Goal: Task Accomplishment & Management: Use online tool/utility

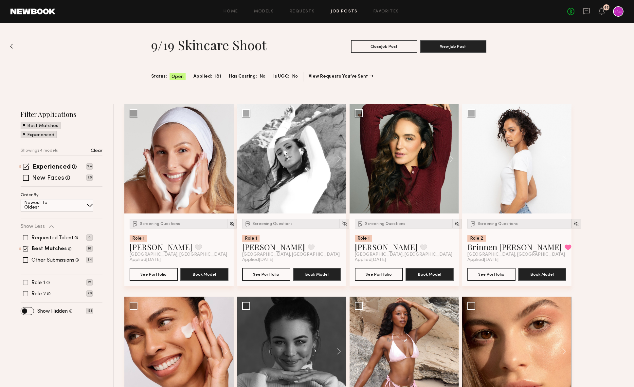
click at [26, 282] on span at bounding box center [25, 282] width 5 height 5
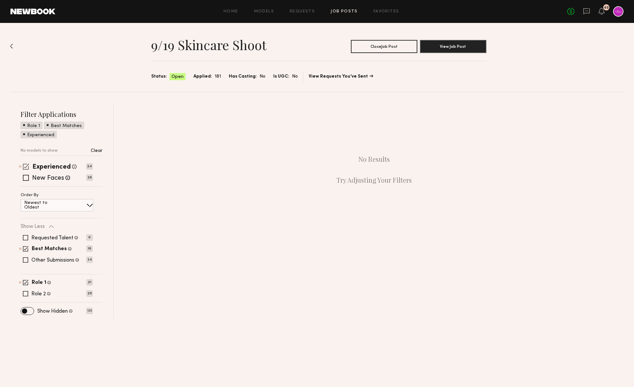
click at [26, 164] on span at bounding box center [26, 166] width 6 height 6
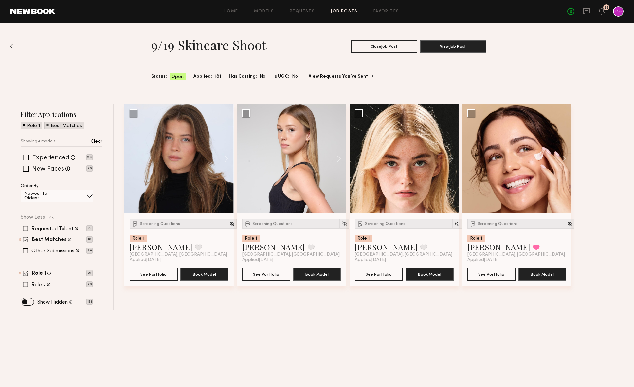
click at [26, 240] on span at bounding box center [26, 240] width 6 height 6
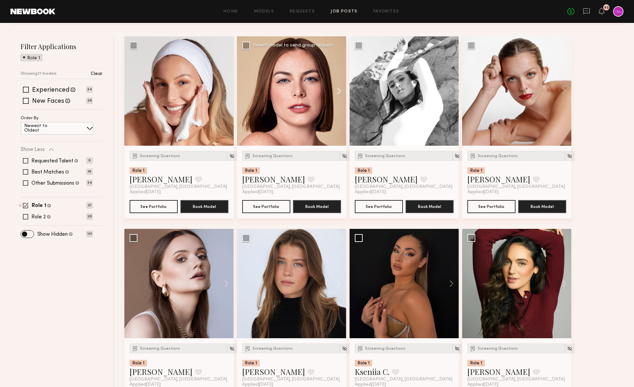
scroll to position [70, 0]
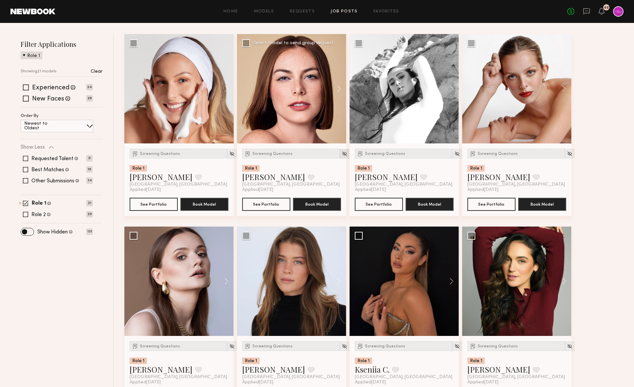
click at [342, 154] on img at bounding box center [345, 154] width 6 height 6
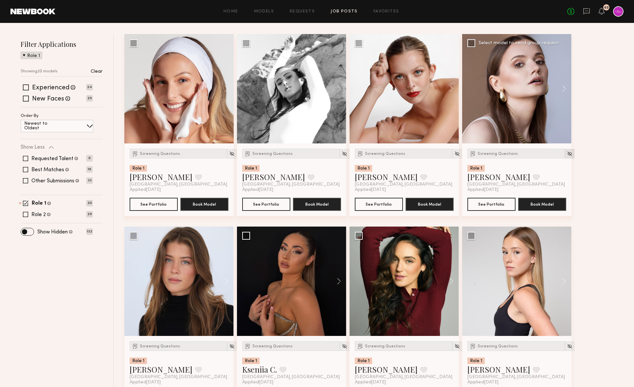
click at [567, 153] on img at bounding box center [570, 154] width 6 height 6
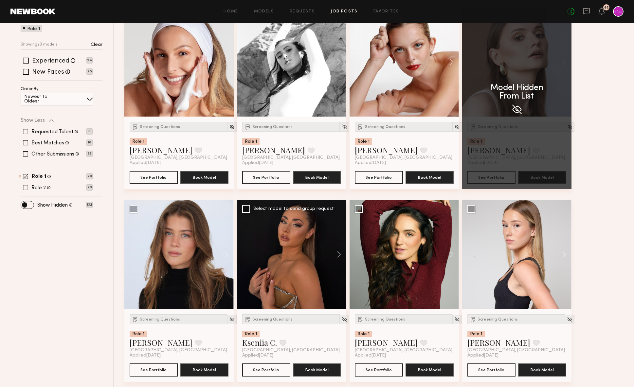
scroll to position [95, 0]
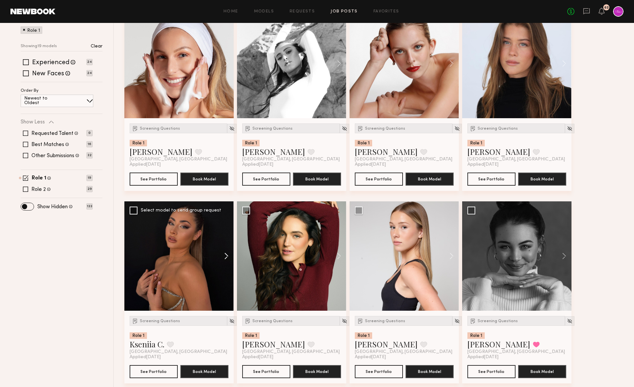
click at [224, 255] on button at bounding box center [223, 255] width 21 height 109
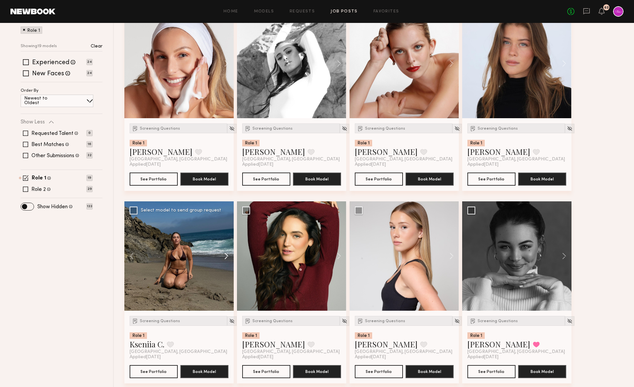
click at [225, 255] on button at bounding box center [223, 255] width 21 height 109
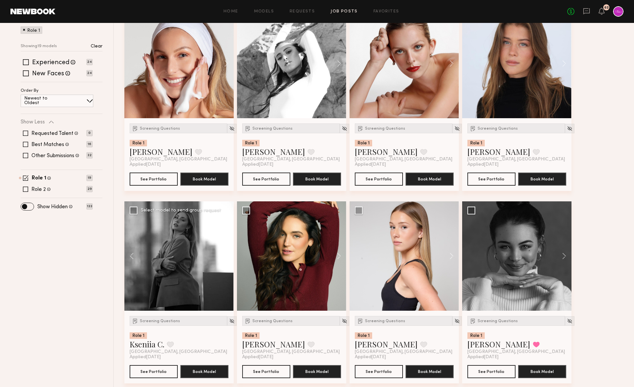
click at [225, 255] on button at bounding box center [223, 255] width 21 height 109
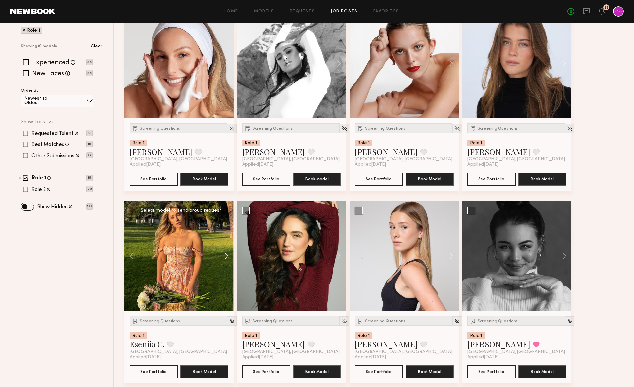
click at [225, 255] on button at bounding box center [223, 255] width 21 height 109
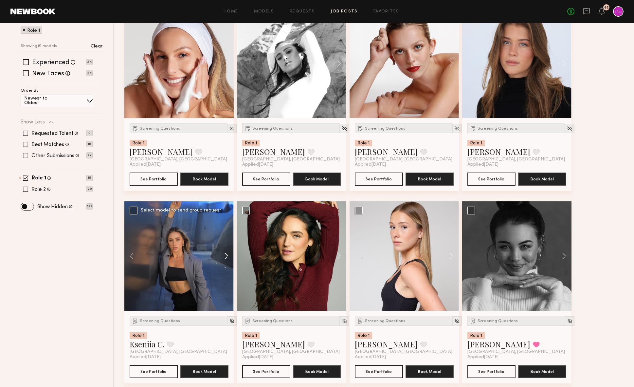
click at [225, 255] on button at bounding box center [223, 255] width 21 height 109
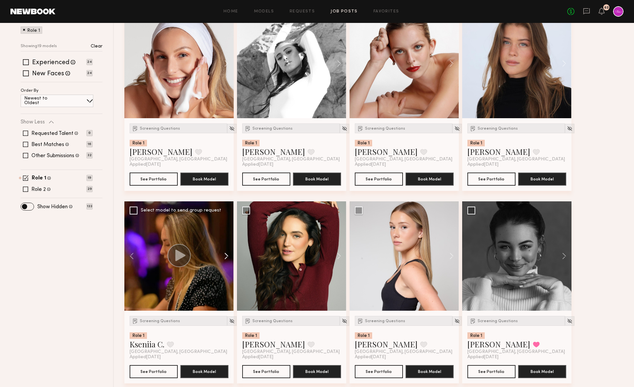
click at [225, 255] on button at bounding box center [223, 255] width 21 height 109
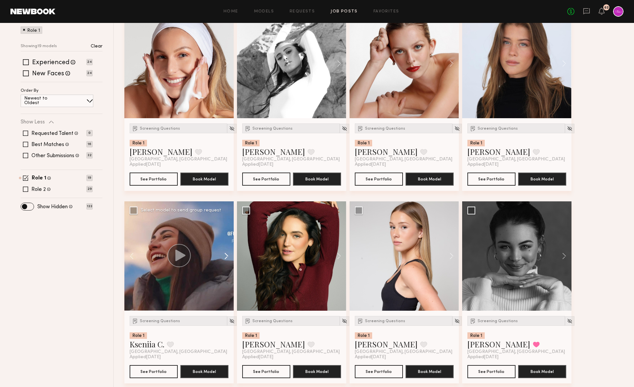
click at [225, 255] on button at bounding box center [223, 255] width 21 height 109
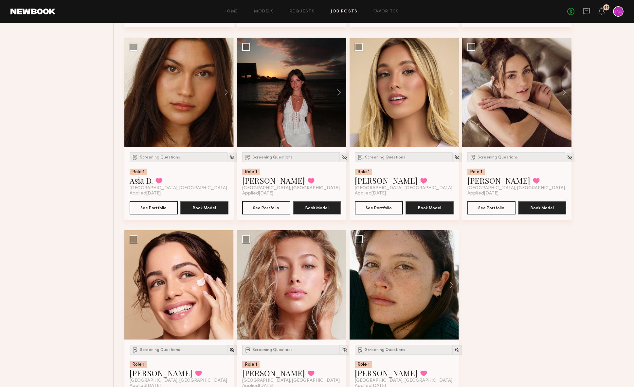
scroll to position [631, 0]
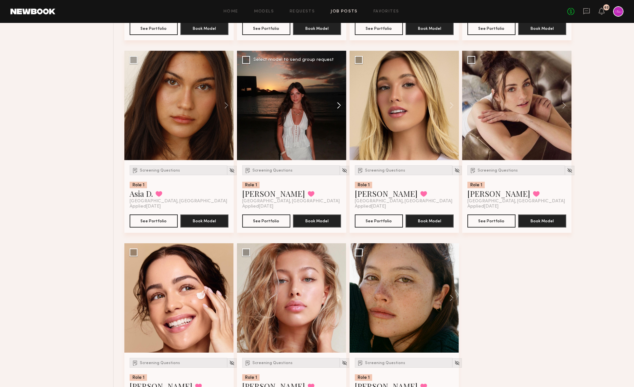
click at [335, 105] on button at bounding box center [335, 105] width 21 height 109
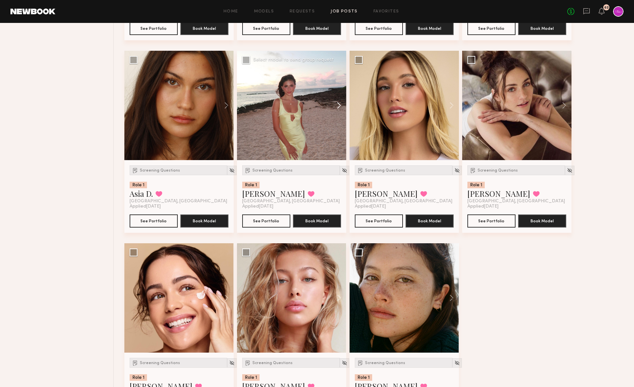
click at [338, 105] on button at bounding box center [335, 105] width 21 height 109
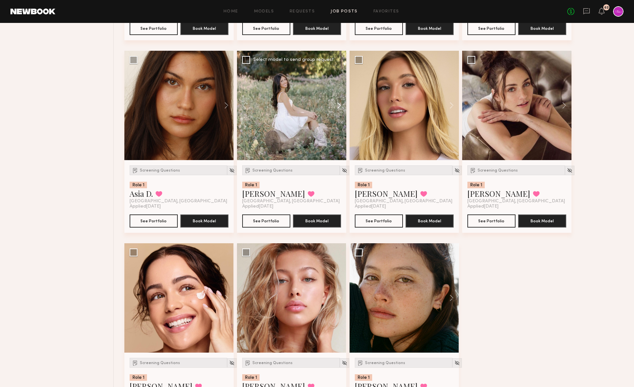
click at [338, 105] on button at bounding box center [335, 105] width 21 height 109
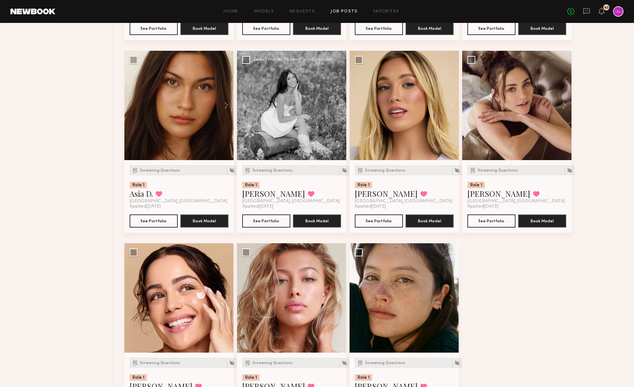
click at [338, 105] on div at bounding box center [291, 105] width 109 height 109
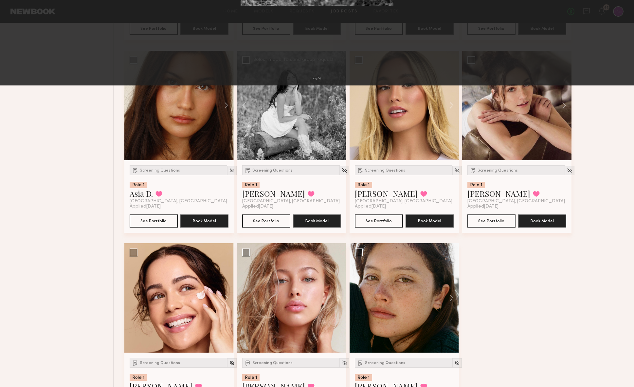
click at [625, 194] on button at bounding box center [625, 194] width 8 height 310
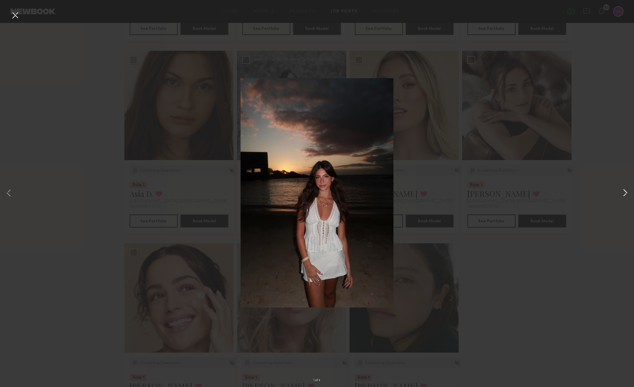
click at [625, 194] on button at bounding box center [625, 194] width 8 height 310
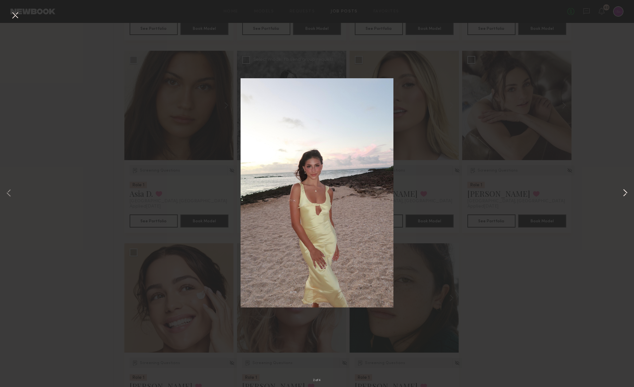
click at [625, 194] on button at bounding box center [625, 194] width 8 height 310
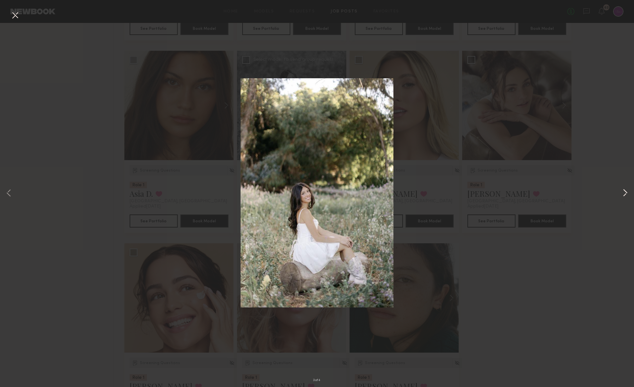
click at [625, 194] on button at bounding box center [625, 194] width 8 height 310
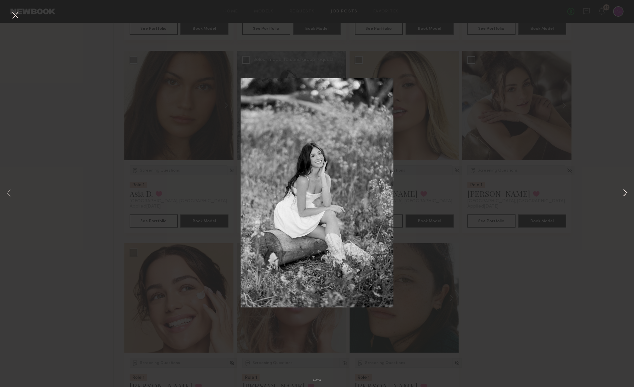
click at [625, 194] on button at bounding box center [625, 194] width 8 height 310
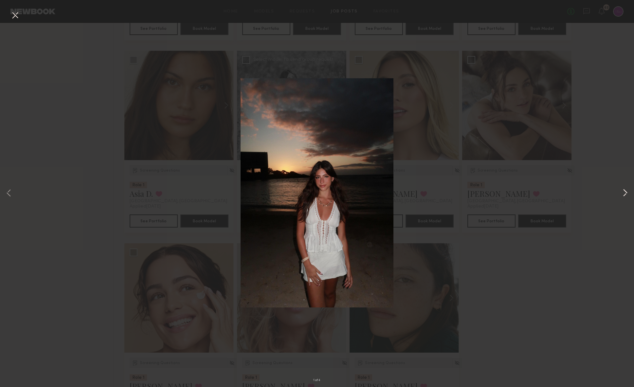
click at [625, 194] on button at bounding box center [625, 194] width 8 height 310
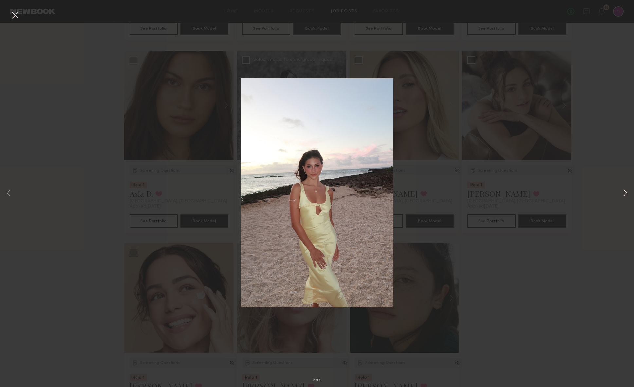
click at [625, 194] on button at bounding box center [625, 194] width 8 height 310
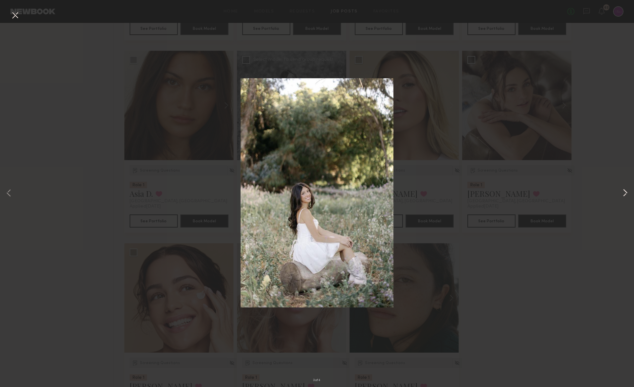
click at [625, 194] on button at bounding box center [625, 194] width 8 height 310
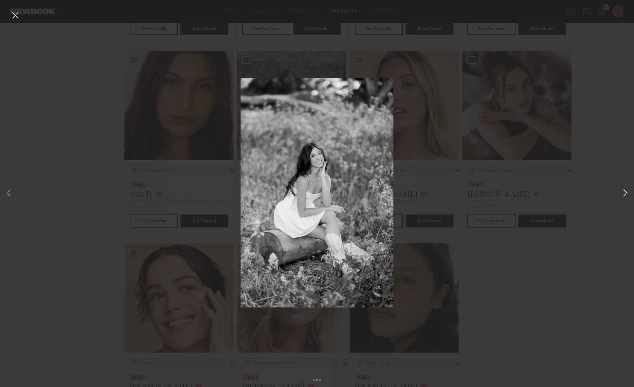
click at [625, 194] on button at bounding box center [625, 194] width 8 height 310
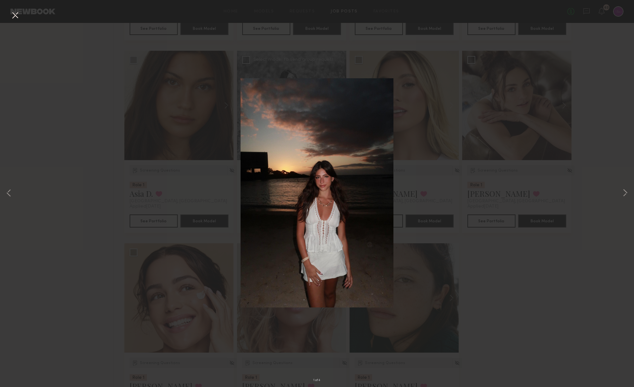
click at [616, 253] on div "1 of 4" at bounding box center [317, 193] width 634 height 387
click at [14, 15] on button at bounding box center [15, 16] width 10 height 12
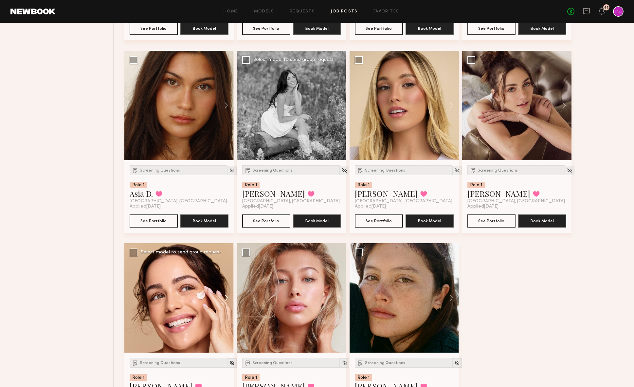
click at [226, 298] on button at bounding box center [223, 297] width 21 height 109
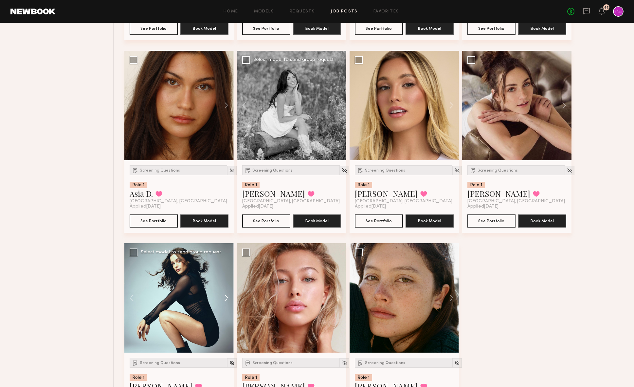
click at [226, 298] on button at bounding box center [223, 297] width 21 height 109
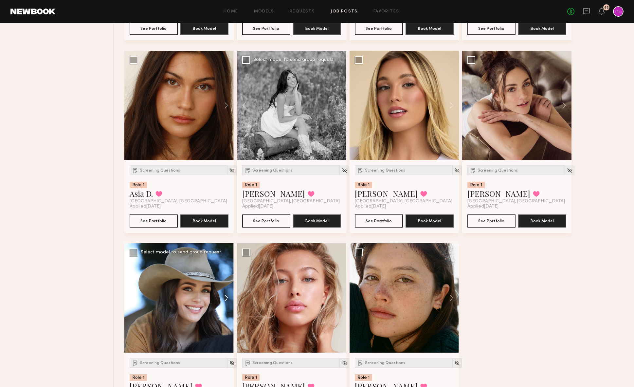
click at [226, 298] on button at bounding box center [223, 297] width 21 height 109
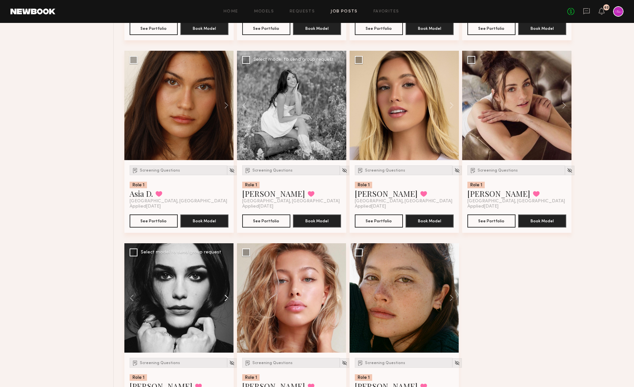
click at [226, 298] on button at bounding box center [223, 297] width 21 height 109
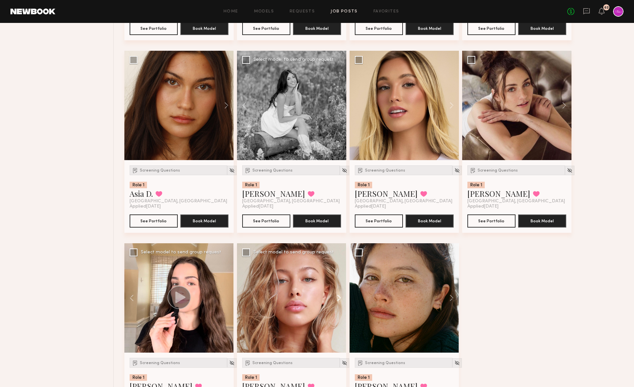
click at [337, 297] on button at bounding box center [335, 297] width 21 height 109
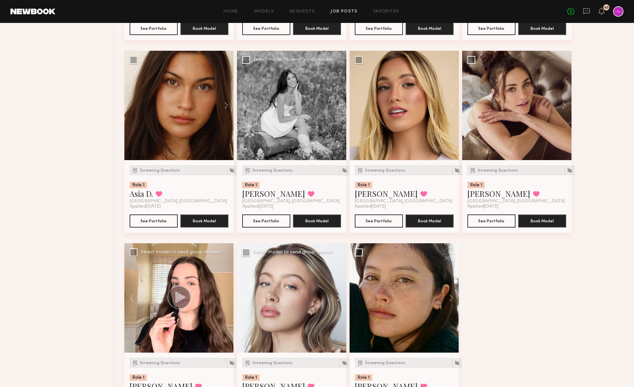
click at [337, 297] on button at bounding box center [335, 297] width 21 height 109
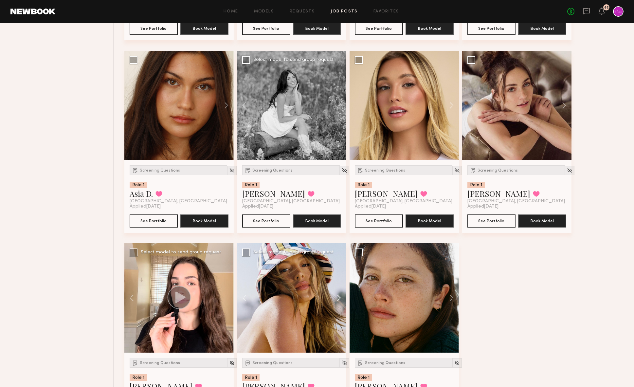
click at [339, 298] on button at bounding box center [335, 297] width 21 height 109
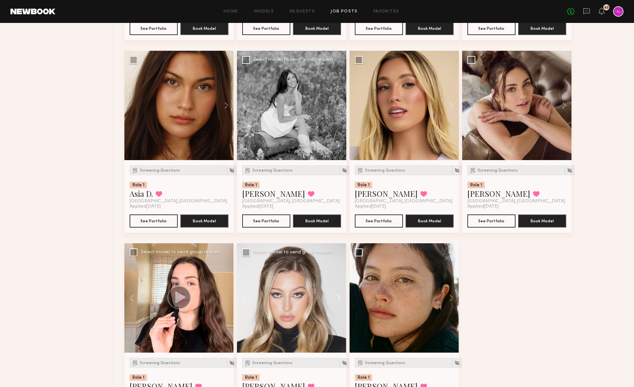
click at [339, 298] on button at bounding box center [335, 297] width 21 height 109
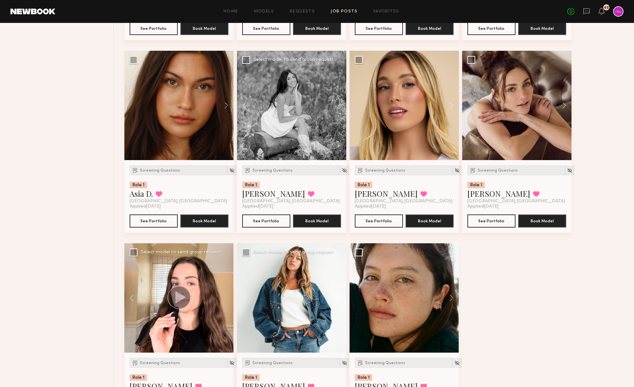
click at [339, 298] on button at bounding box center [335, 297] width 21 height 109
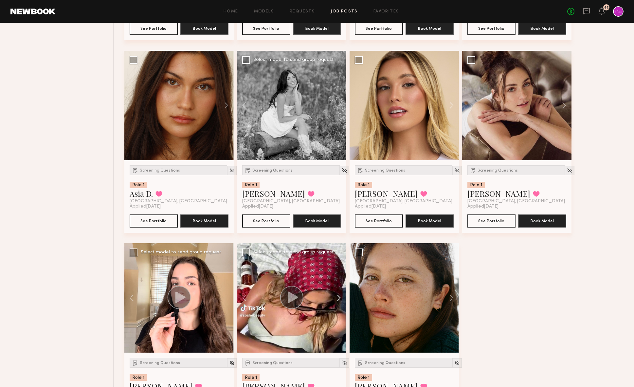
click at [339, 298] on button at bounding box center [335, 297] width 21 height 109
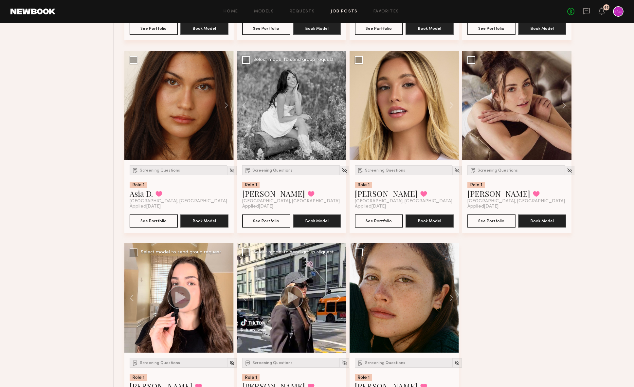
click at [339, 298] on button at bounding box center [335, 297] width 21 height 109
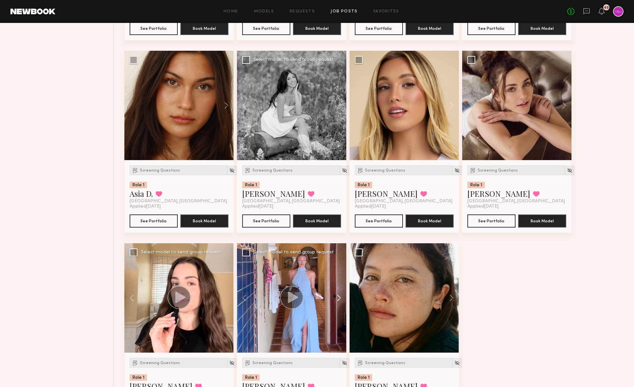
click at [339, 298] on button at bounding box center [335, 297] width 21 height 109
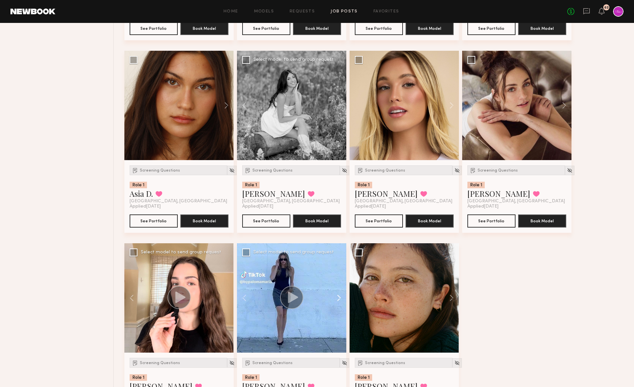
click at [339, 298] on button at bounding box center [335, 297] width 21 height 109
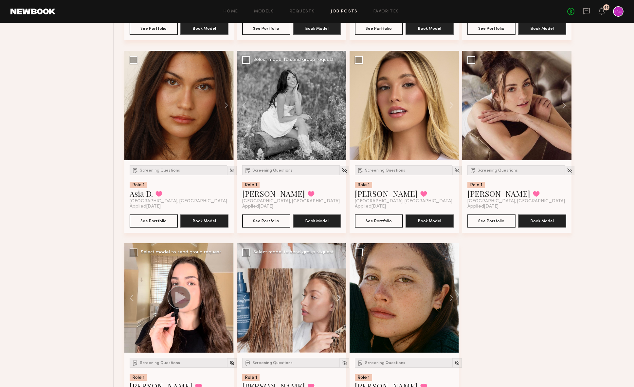
click at [339, 298] on button at bounding box center [335, 297] width 21 height 109
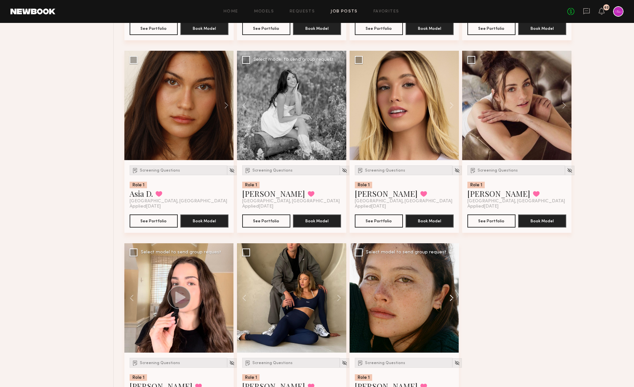
click at [451, 298] on button at bounding box center [448, 297] width 21 height 109
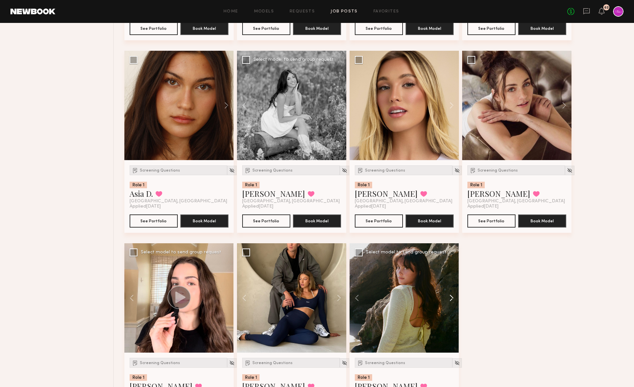
click at [451, 298] on button at bounding box center [448, 297] width 21 height 109
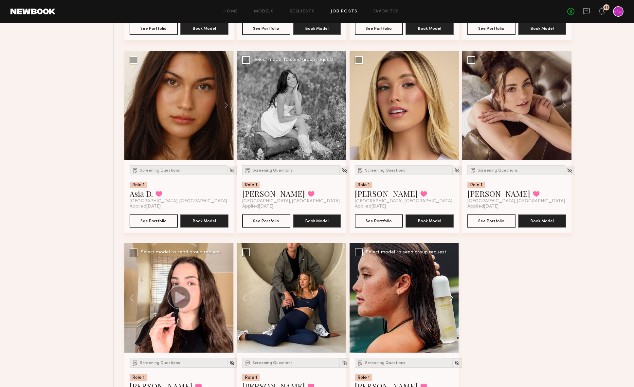
click at [452, 298] on button at bounding box center [448, 297] width 21 height 109
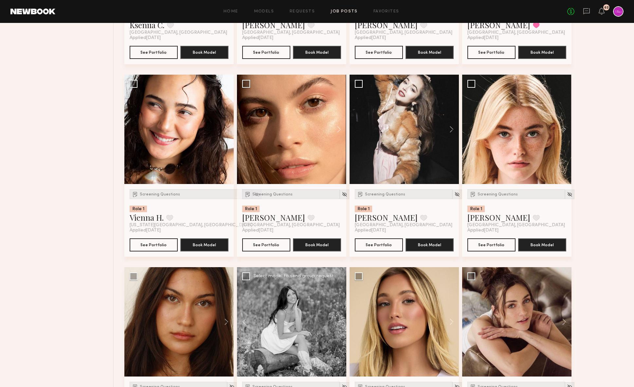
scroll to position [407, 0]
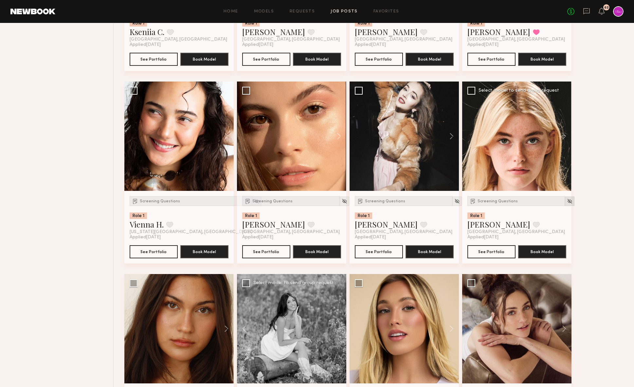
click at [567, 201] on img at bounding box center [570, 201] width 6 height 6
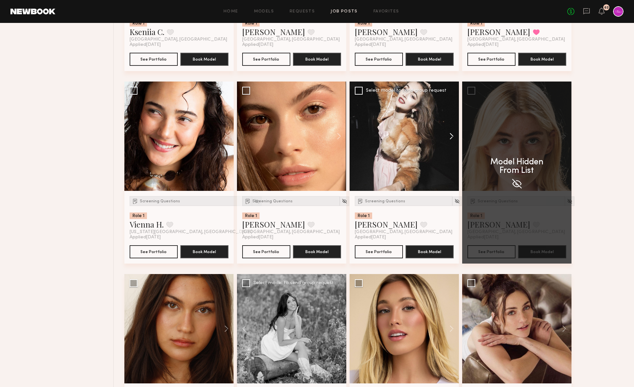
click at [449, 131] on button at bounding box center [448, 135] width 21 height 109
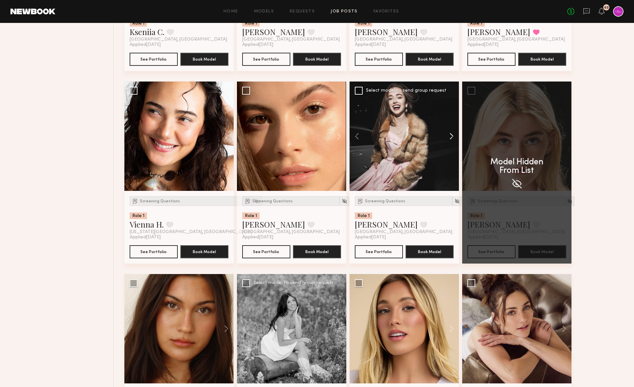
click at [449, 131] on button at bounding box center [448, 135] width 21 height 109
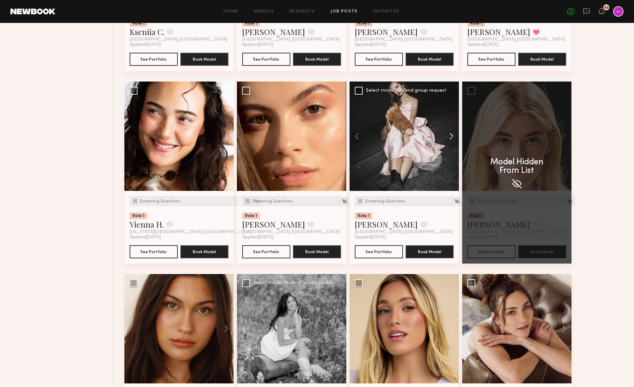
click at [449, 131] on button at bounding box center [448, 135] width 21 height 109
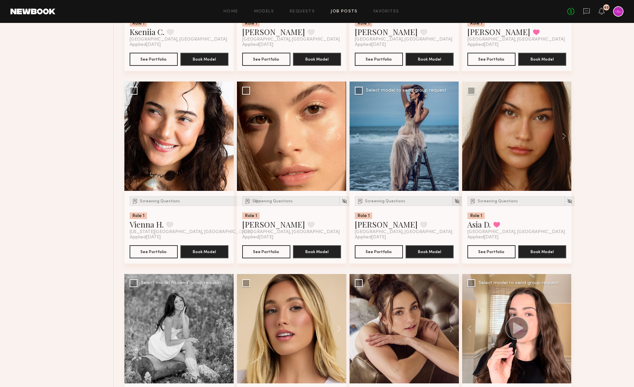
click at [454, 200] on img at bounding box center [457, 201] width 6 height 6
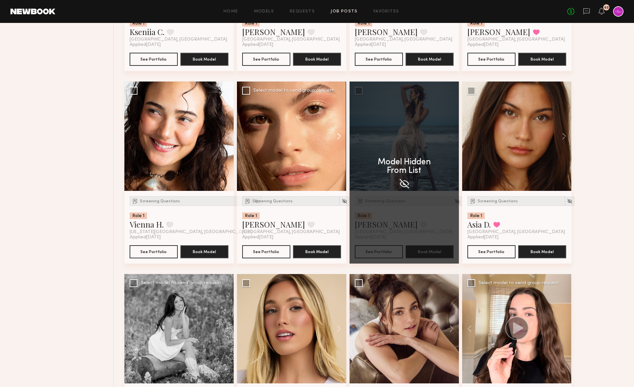
click at [339, 134] on button at bounding box center [335, 135] width 21 height 109
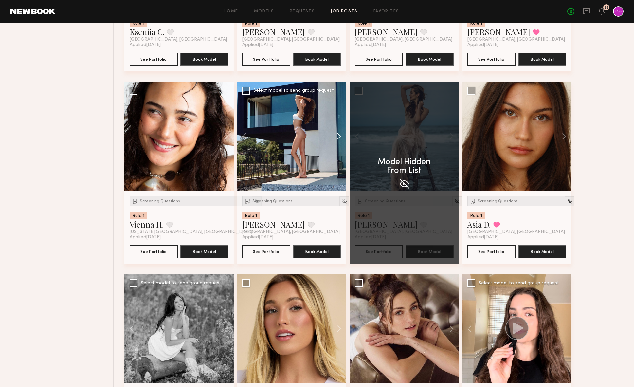
click at [339, 134] on button at bounding box center [335, 135] width 21 height 109
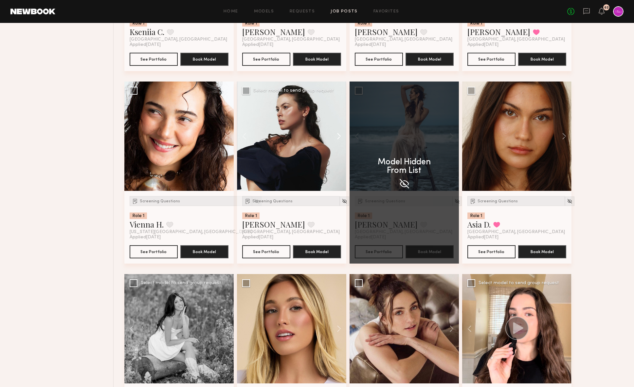
click at [339, 134] on button at bounding box center [335, 135] width 21 height 109
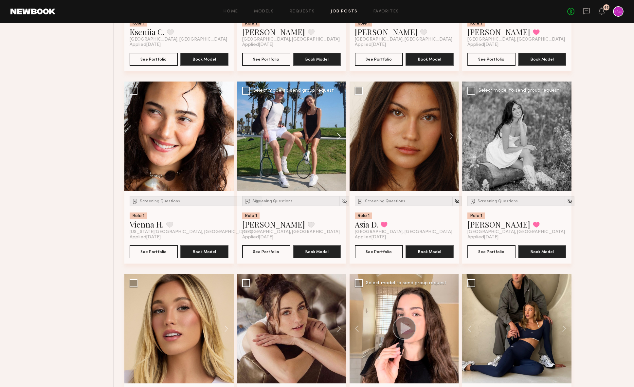
click at [339, 134] on button at bounding box center [335, 135] width 21 height 109
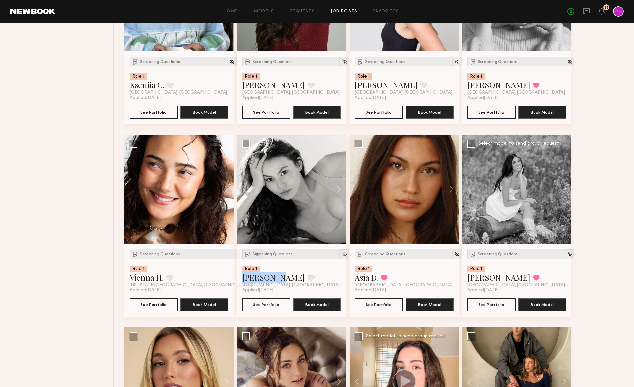
scroll to position [327, 0]
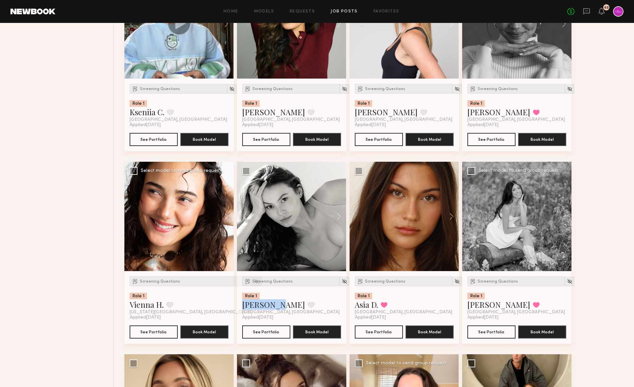
click at [254, 280] on img at bounding box center [257, 282] width 6 height 6
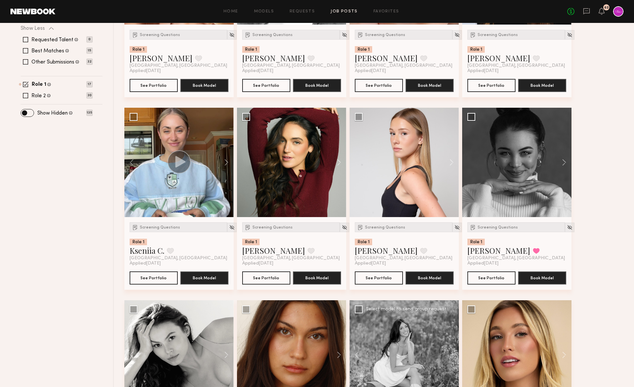
scroll to position [189, 0]
click at [334, 161] on button at bounding box center [335, 162] width 21 height 109
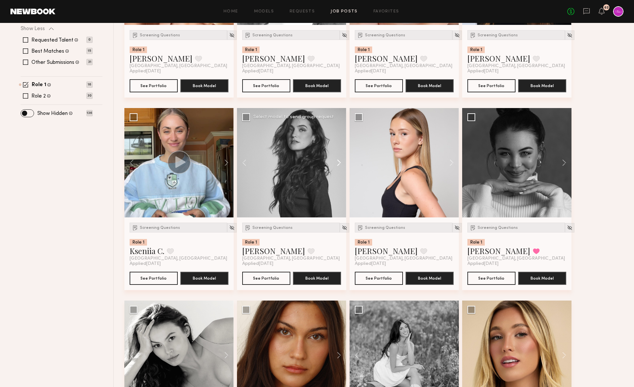
click at [334, 161] on button at bounding box center [335, 162] width 21 height 109
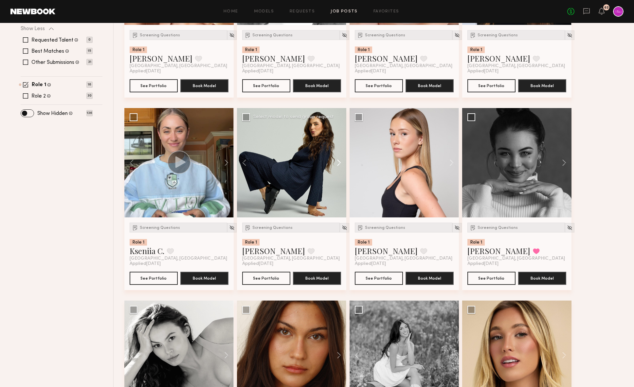
click at [334, 161] on button at bounding box center [335, 162] width 21 height 109
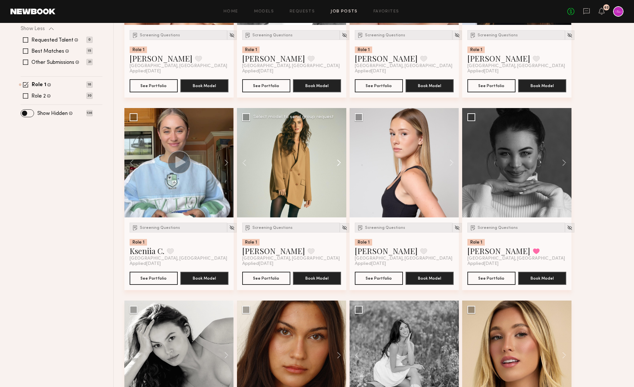
click at [334, 161] on button at bounding box center [335, 162] width 21 height 109
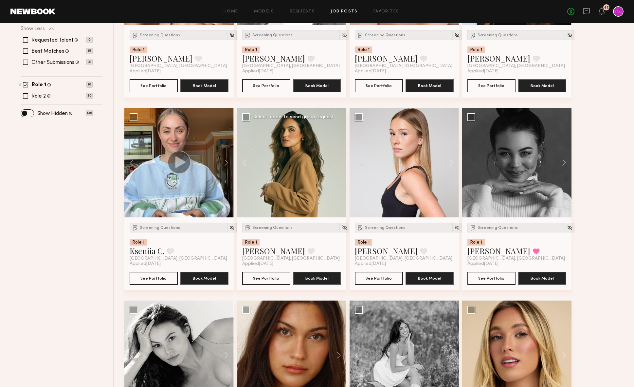
click at [334, 161] on div at bounding box center [291, 162] width 109 height 109
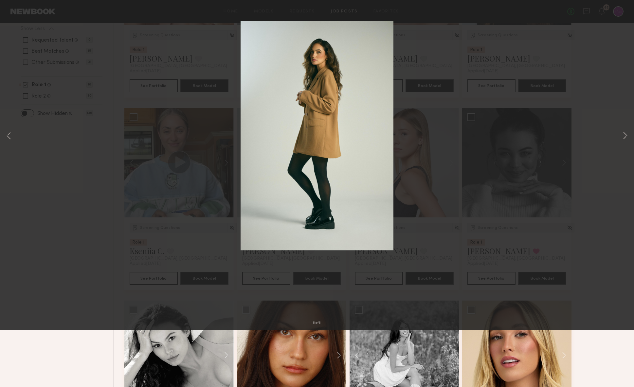
click at [14, 16] on button at bounding box center [15, 16] width 10 height 12
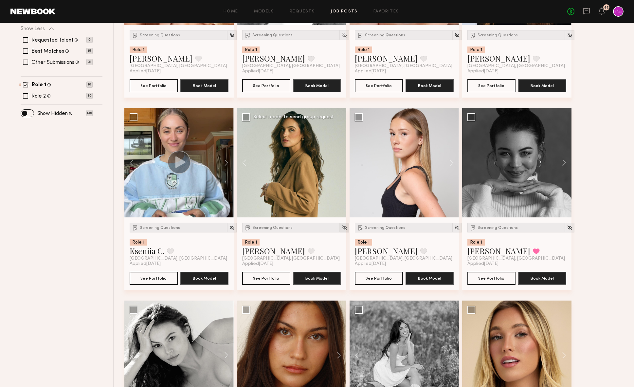
click at [342, 227] on img at bounding box center [345, 228] width 6 height 6
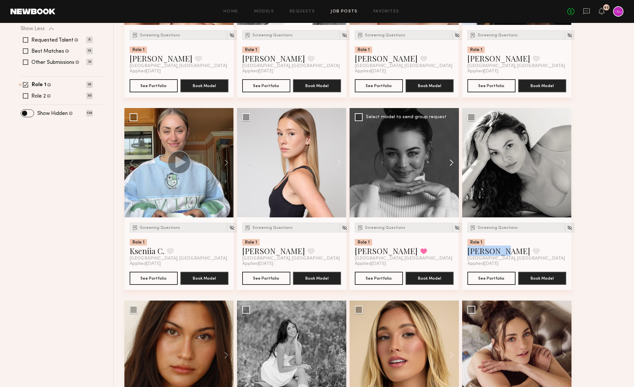
click at [452, 162] on button at bounding box center [448, 162] width 21 height 109
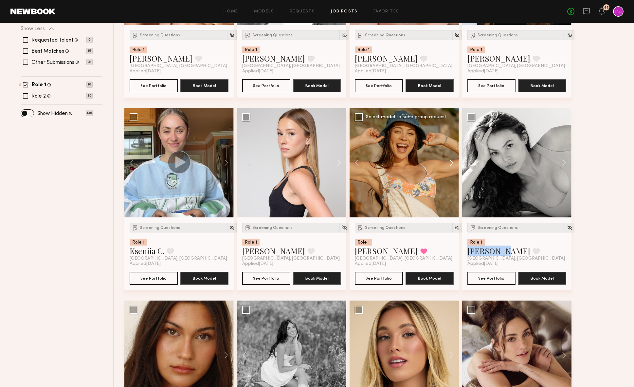
click at [452, 162] on button at bounding box center [448, 162] width 21 height 109
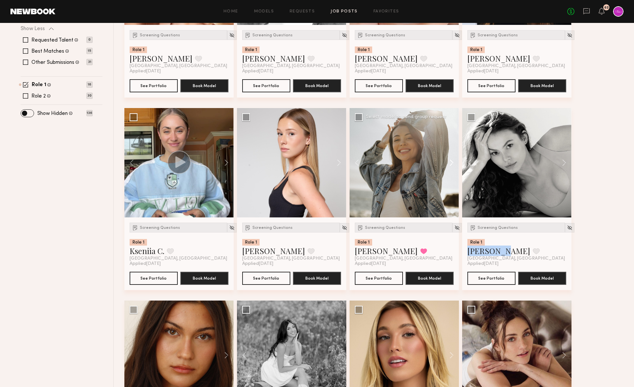
click at [452, 162] on button at bounding box center [448, 162] width 21 height 109
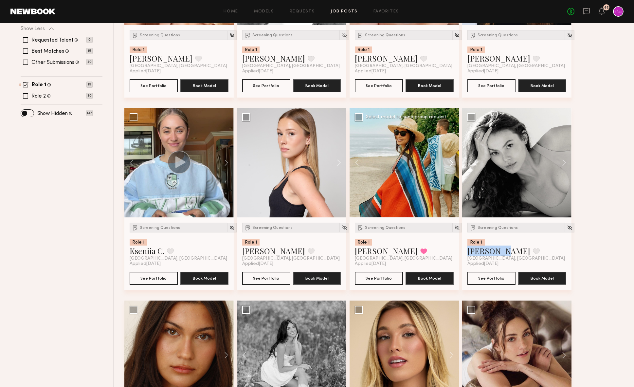
click at [452, 162] on button at bounding box center [448, 162] width 21 height 109
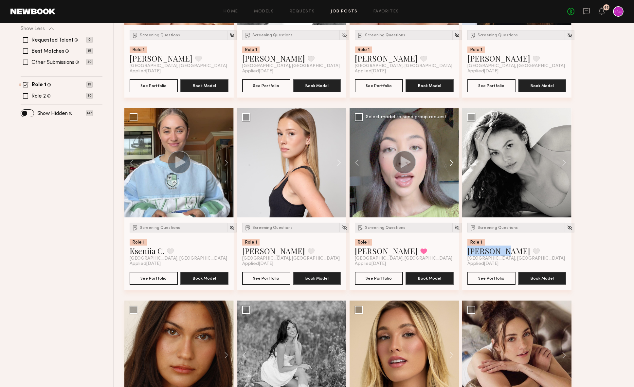
click at [452, 162] on button at bounding box center [448, 162] width 21 height 109
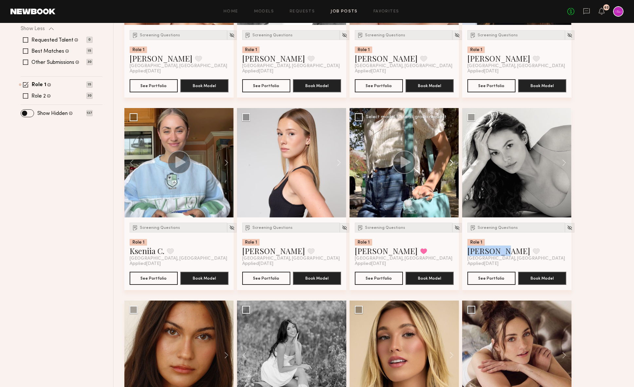
click at [452, 162] on button at bounding box center [448, 162] width 21 height 109
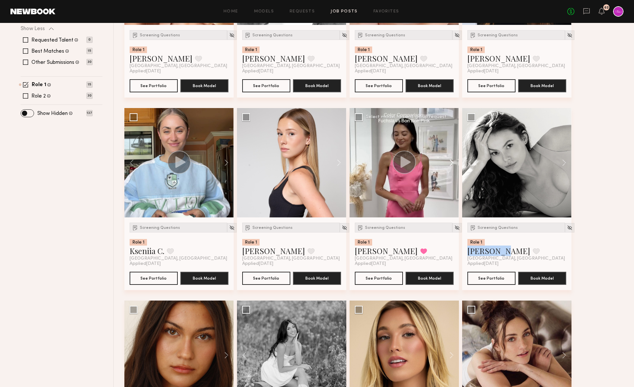
click at [452, 162] on button at bounding box center [448, 162] width 21 height 109
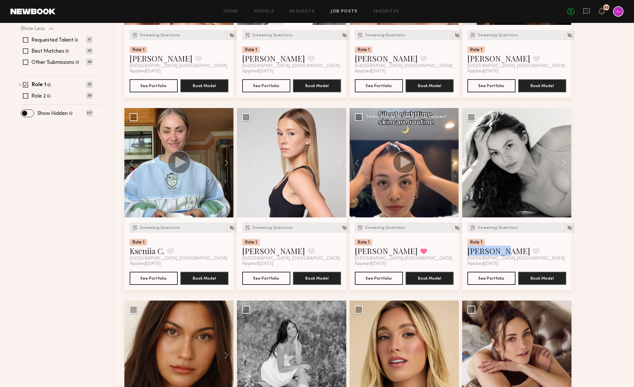
click at [452, 162] on div at bounding box center [404, 162] width 109 height 109
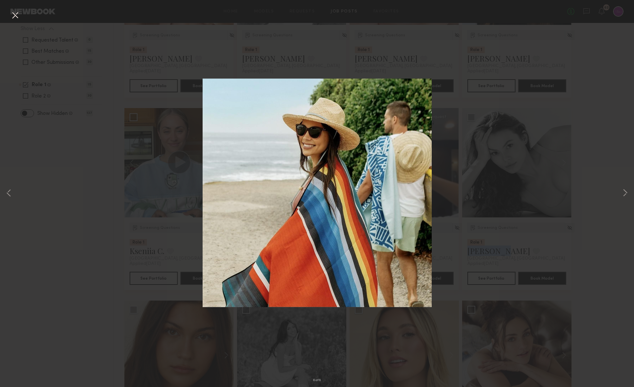
click at [13, 13] on button at bounding box center [15, 16] width 10 height 12
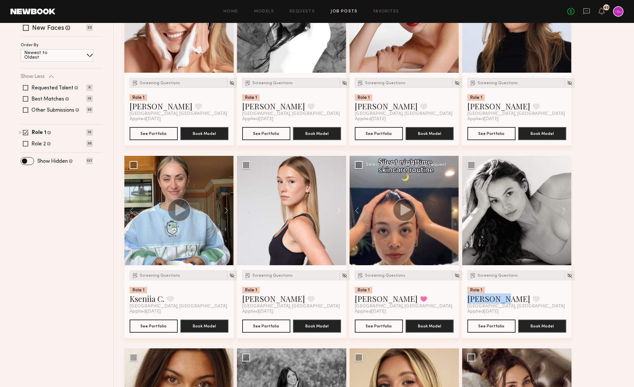
scroll to position [131, 0]
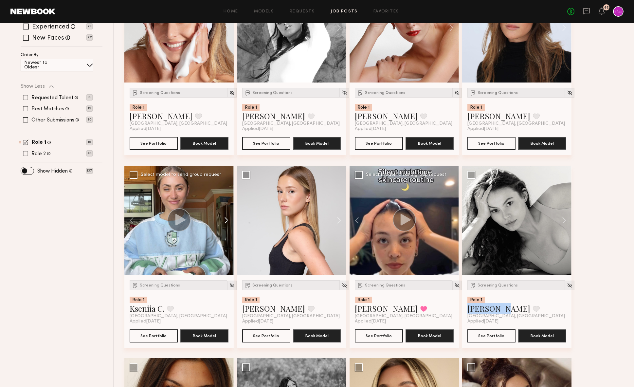
click at [227, 218] on button at bounding box center [223, 220] width 21 height 109
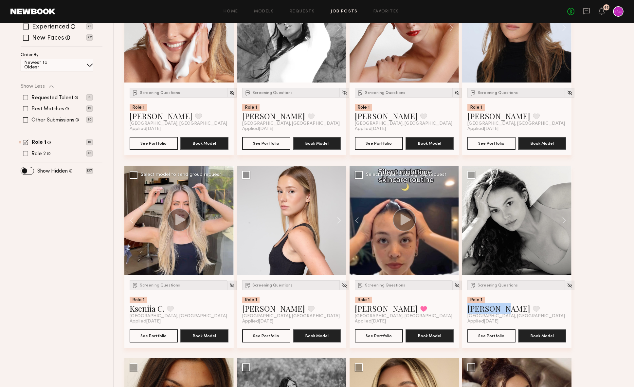
click at [227, 219] on div at bounding box center [178, 220] width 109 height 109
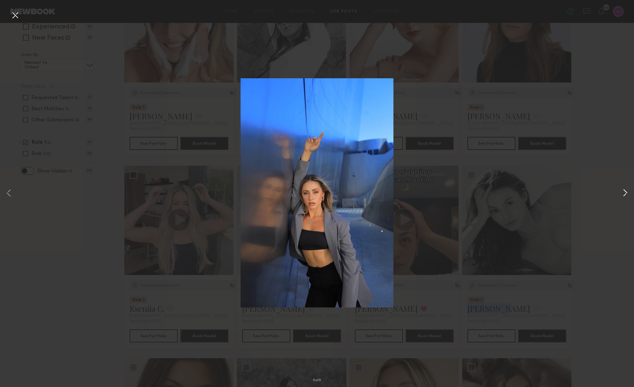
click at [624, 196] on button at bounding box center [625, 194] width 8 height 310
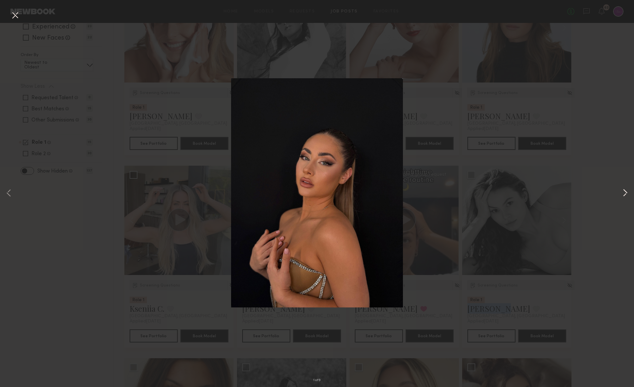
click at [623, 196] on button at bounding box center [625, 194] width 8 height 310
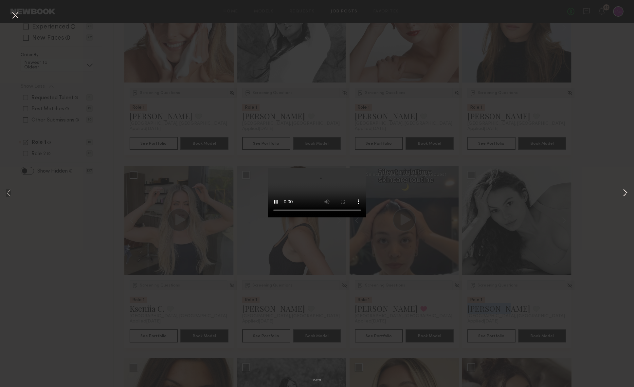
click at [621, 199] on button at bounding box center [625, 194] width 8 height 310
click at [603, 241] on div "3 of 9" at bounding box center [317, 193] width 634 height 387
click at [12, 15] on button at bounding box center [15, 16] width 10 height 12
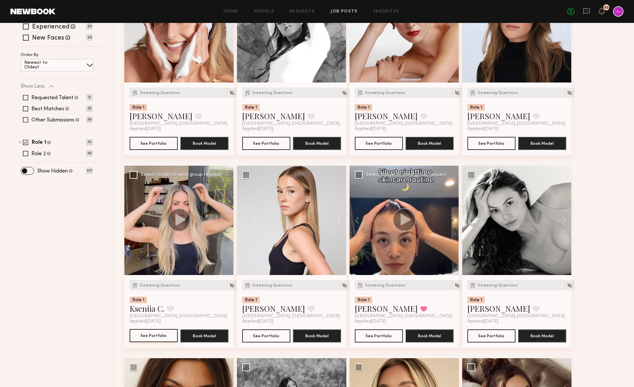
click at [154, 336] on button "See Portfolio" at bounding box center [154, 335] width 48 height 13
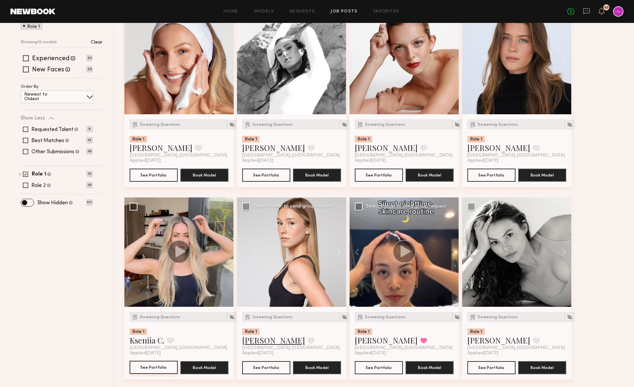
scroll to position [102, 0]
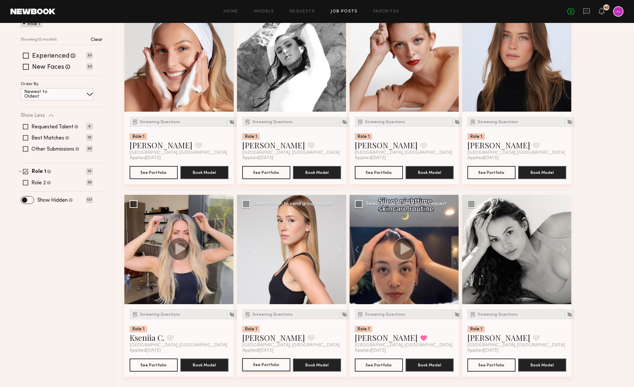
click at [263, 365] on button "See Portfolio" at bounding box center [266, 364] width 48 height 13
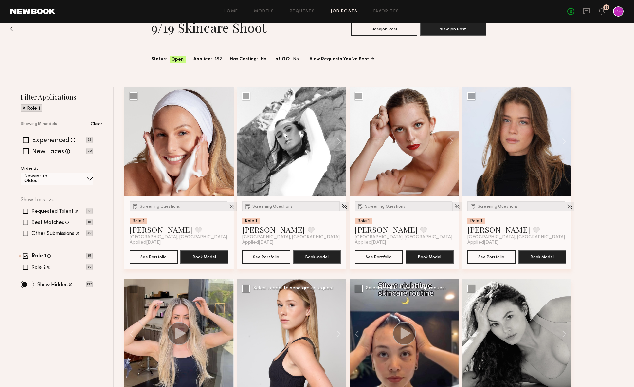
scroll to position [17, 0]
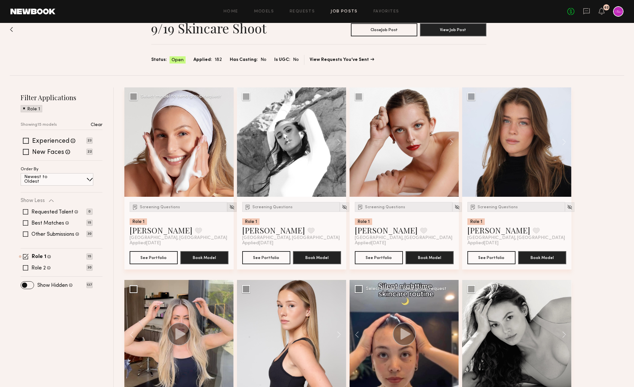
click at [229, 207] on img at bounding box center [232, 207] width 6 height 6
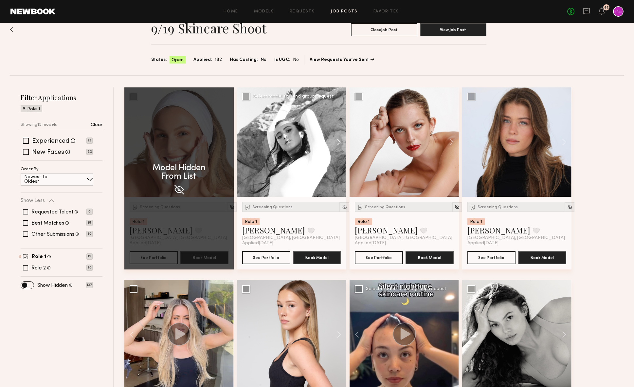
click at [335, 144] on button at bounding box center [335, 141] width 21 height 109
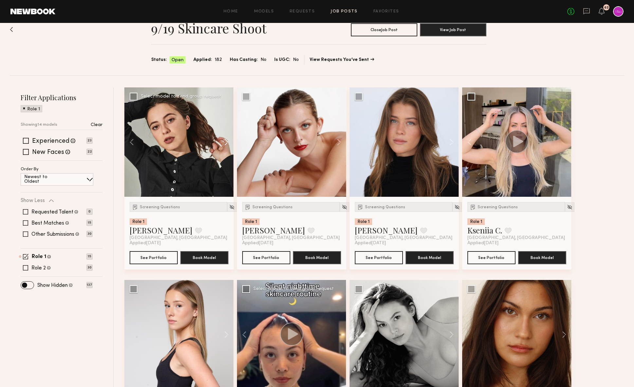
click at [223, 141] on button at bounding box center [223, 141] width 21 height 109
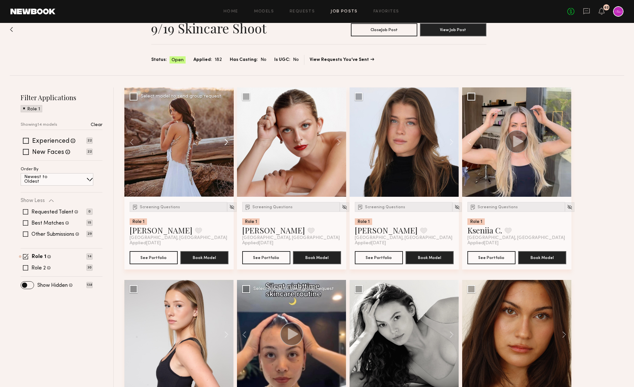
click at [223, 141] on button at bounding box center [223, 141] width 21 height 109
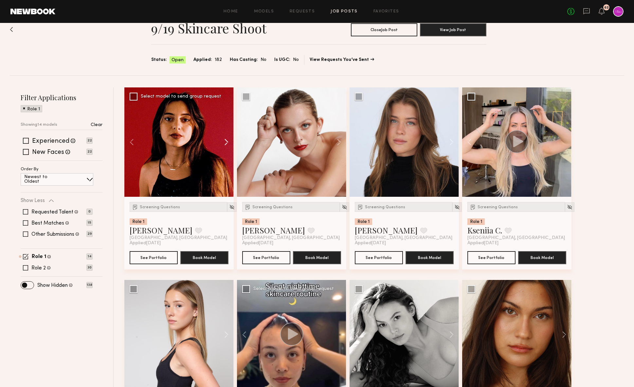
click at [225, 142] on button at bounding box center [223, 141] width 21 height 109
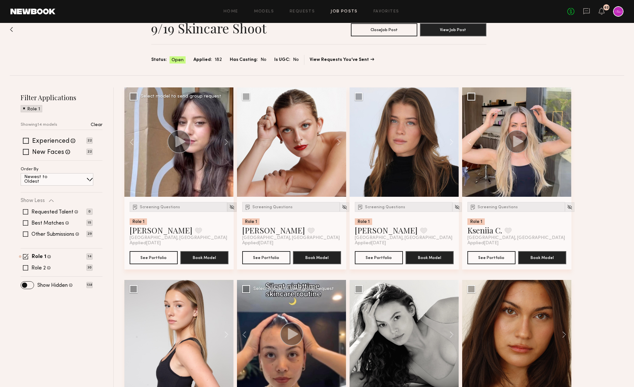
click at [229, 206] on img at bounding box center [232, 207] width 6 height 6
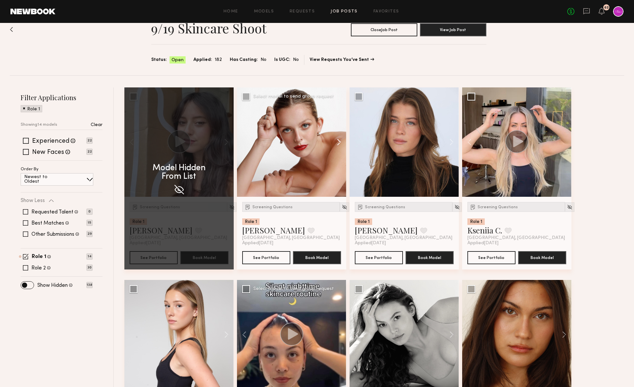
click at [338, 144] on button at bounding box center [335, 141] width 21 height 109
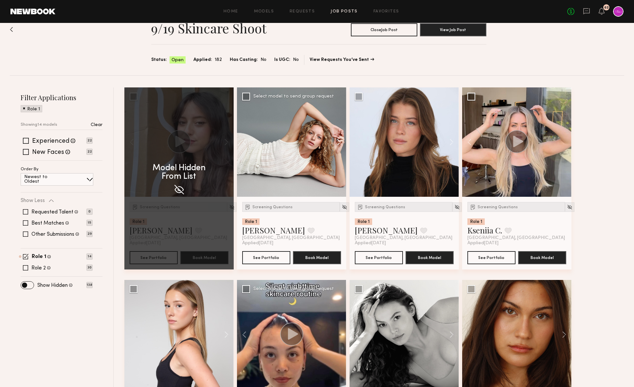
click at [338, 144] on button at bounding box center [335, 141] width 21 height 109
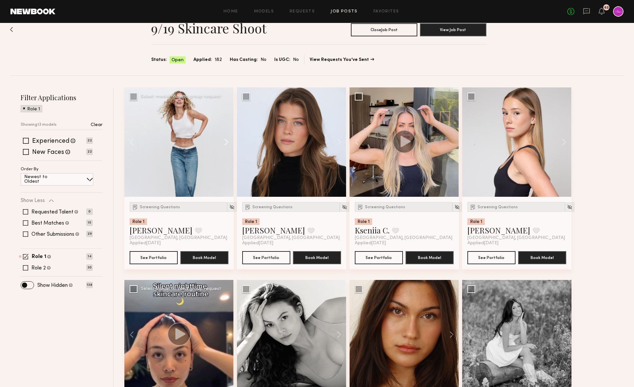
click at [338, 144] on button at bounding box center [335, 141] width 21 height 109
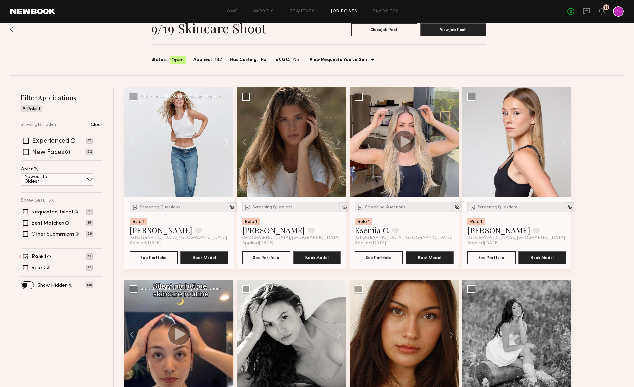
click at [228, 142] on button at bounding box center [223, 141] width 21 height 109
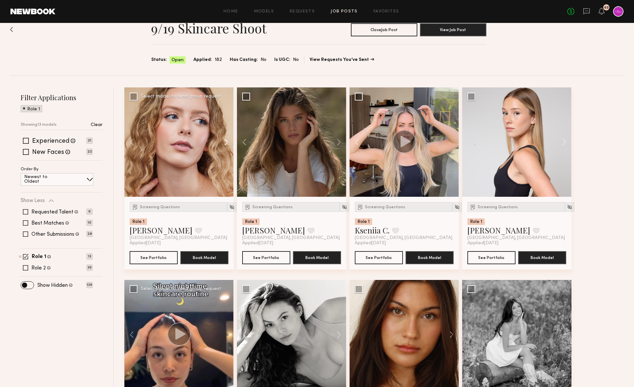
click at [228, 142] on button at bounding box center [223, 141] width 21 height 109
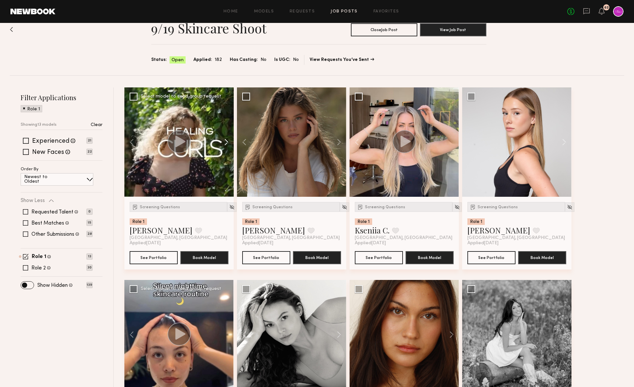
click at [228, 142] on button at bounding box center [223, 141] width 21 height 109
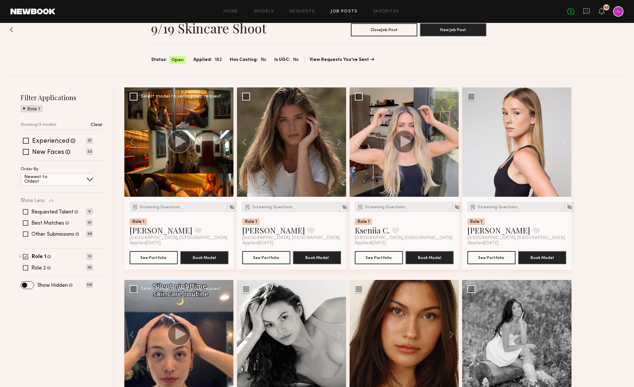
click at [228, 142] on button at bounding box center [223, 141] width 21 height 109
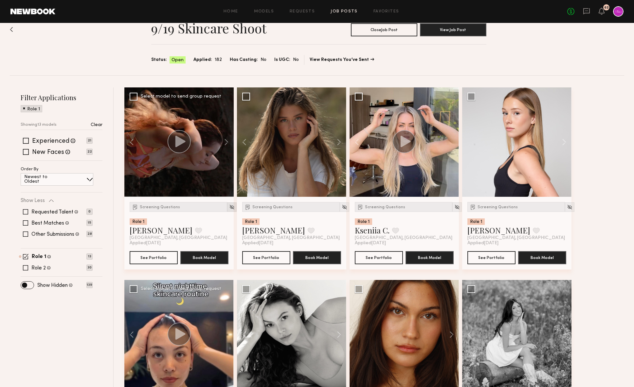
click at [229, 207] on img at bounding box center [232, 207] width 6 height 6
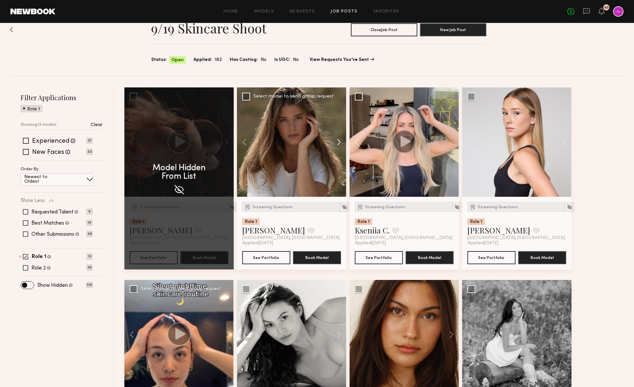
click at [337, 141] on button at bounding box center [335, 141] width 21 height 109
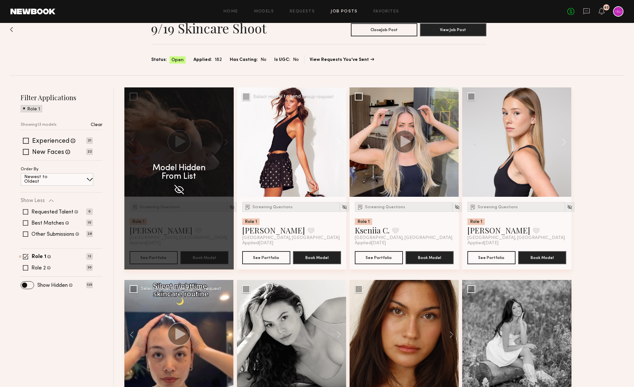
click at [337, 141] on button at bounding box center [335, 141] width 21 height 109
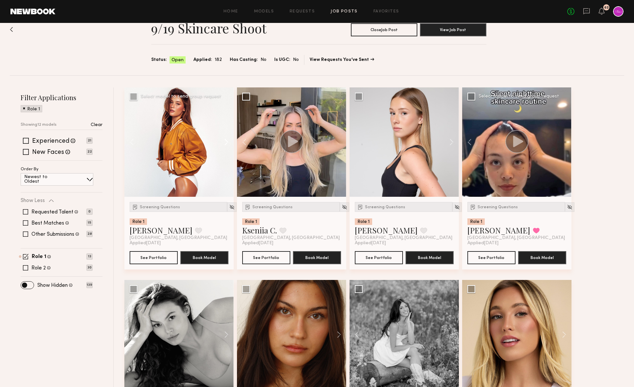
click at [337, 141] on div at bounding box center [291, 141] width 109 height 109
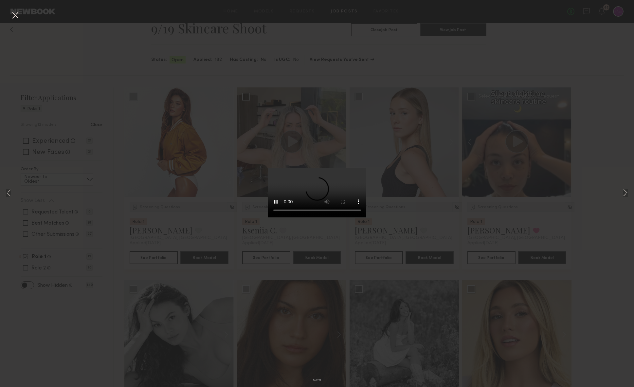
click at [129, 63] on div "5 of 9" at bounding box center [317, 193] width 634 height 387
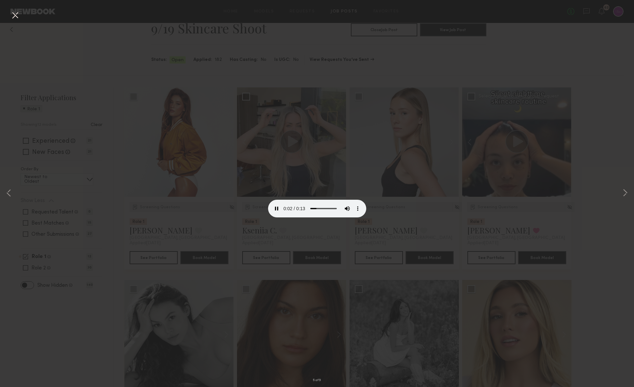
click at [15, 14] on button at bounding box center [15, 16] width 10 height 12
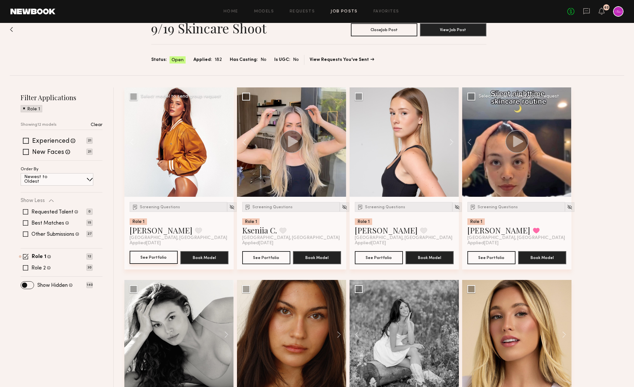
click at [149, 257] on button "See Portfolio" at bounding box center [154, 257] width 48 height 13
click at [379, 257] on button "See Portfolio" at bounding box center [379, 257] width 48 height 13
click at [487, 260] on button "See Portfolio" at bounding box center [491, 257] width 48 height 13
click at [567, 205] on img at bounding box center [570, 207] width 6 height 6
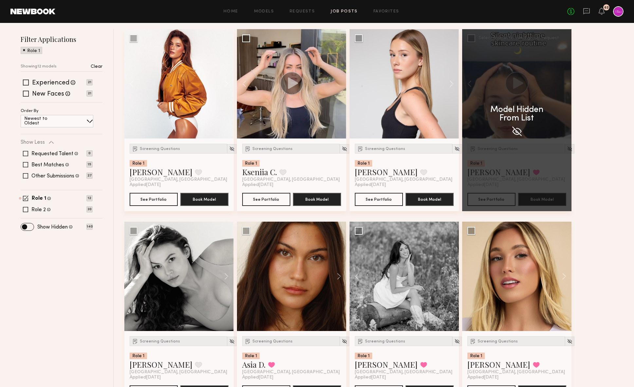
scroll to position [76, 0]
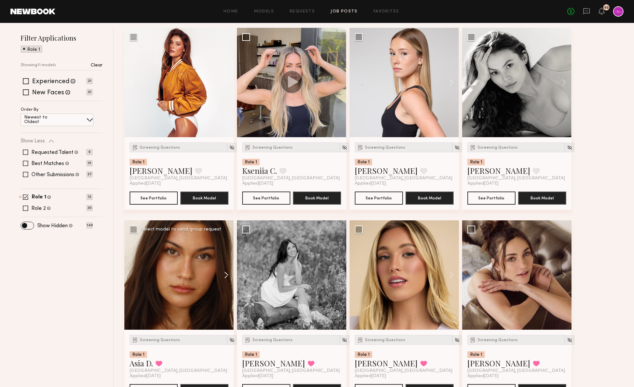
click at [224, 269] on button at bounding box center [223, 274] width 21 height 109
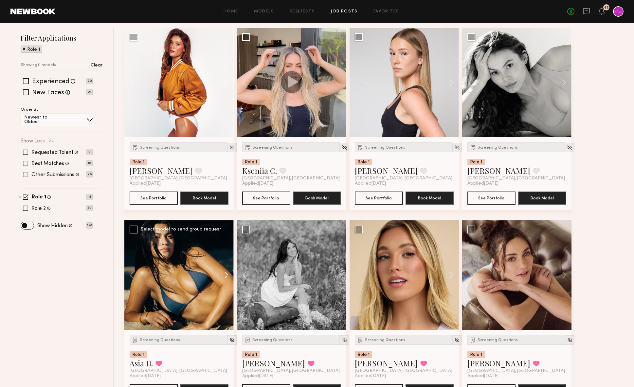
click at [224, 271] on button at bounding box center [223, 274] width 21 height 109
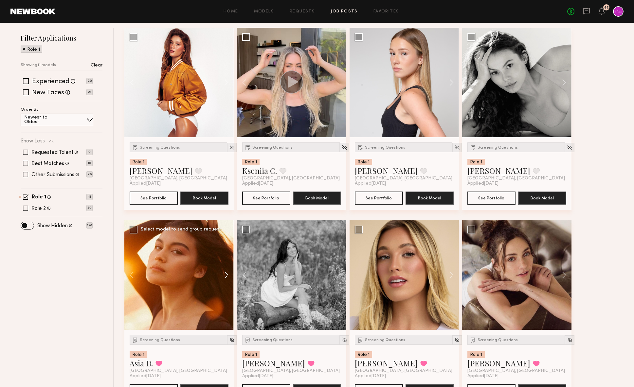
click at [224, 271] on button at bounding box center [223, 274] width 21 height 109
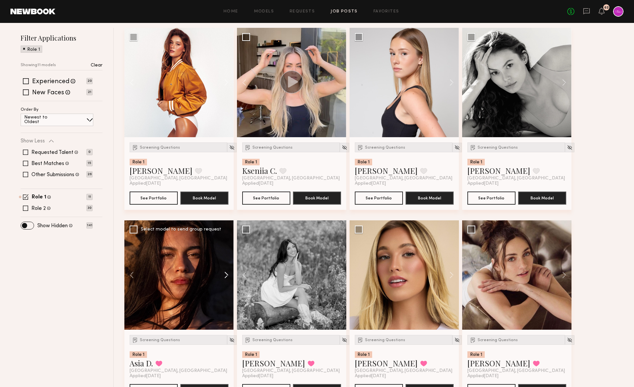
click at [224, 271] on button at bounding box center [223, 274] width 21 height 109
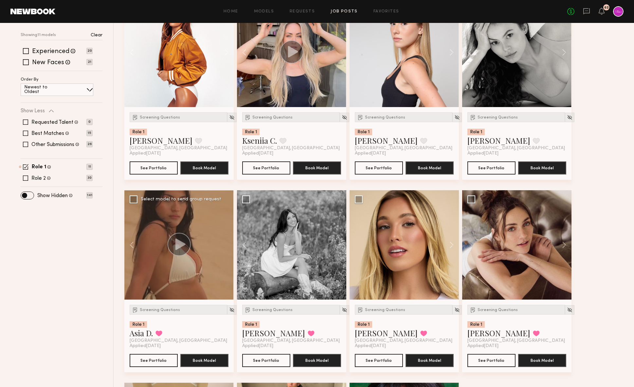
scroll to position [110, 0]
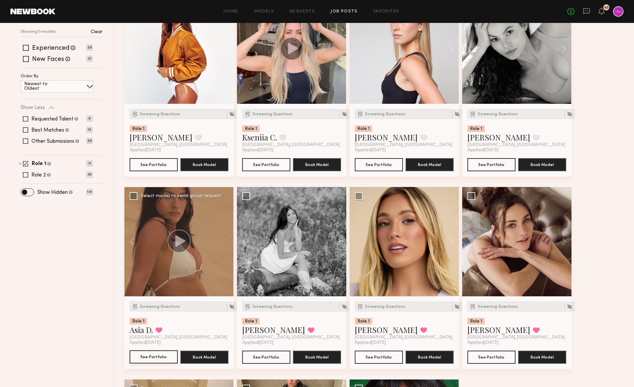
click at [158, 357] on button "See Portfolio" at bounding box center [154, 356] width 48 height 13
click at [229, 306] on img at bounding box center [232, 307] width 6 height 6
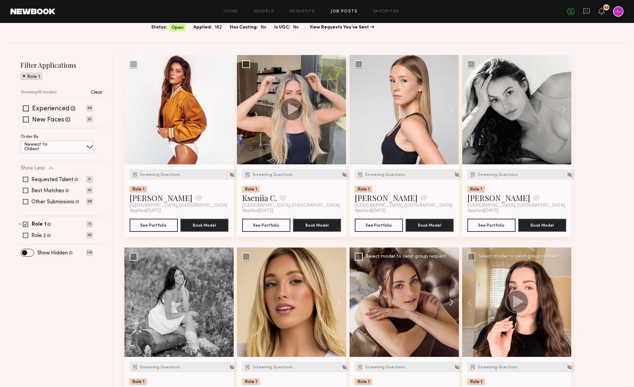
scroll to position [50, 0]
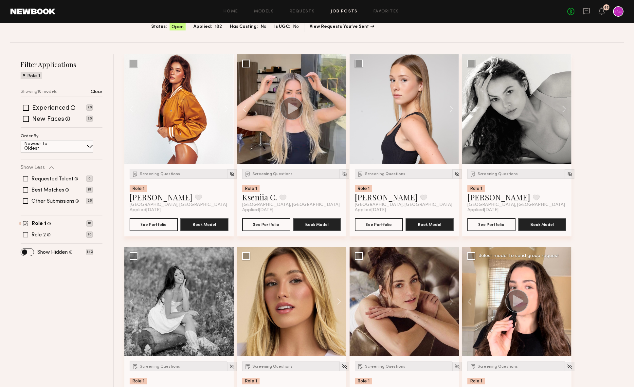
drag, startPoint x: 517, startPoint y: 112, endPoint x: 585, endPoint y: 193, distance: 105.7
click at [585, 193] on div "Screening Questions Role 1 Nicole B. Favorite Los Angeles, CA Applied 09/10/202…" at bounding box center [375, 342] width 503 height 577
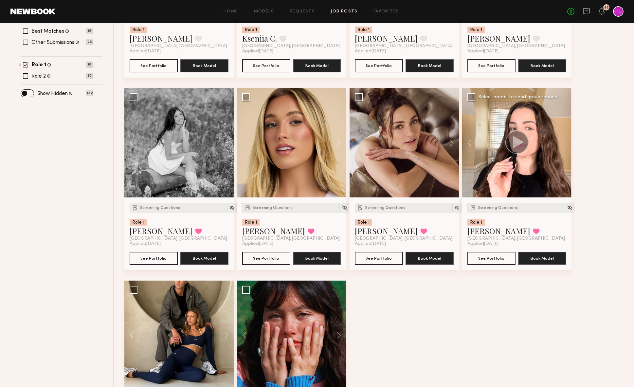
scroll to position [223, 0]
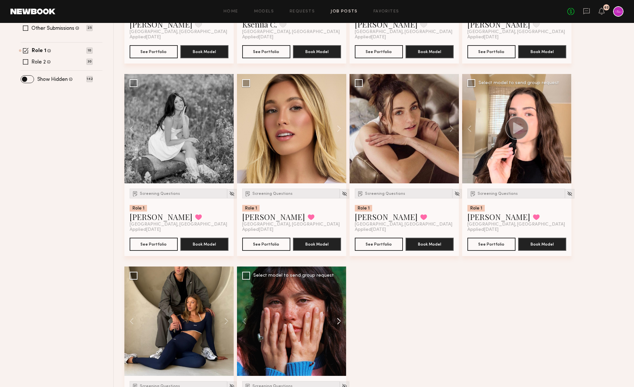
click at [341, 320] on button at bounding box center [335, 320] width 21 height 109
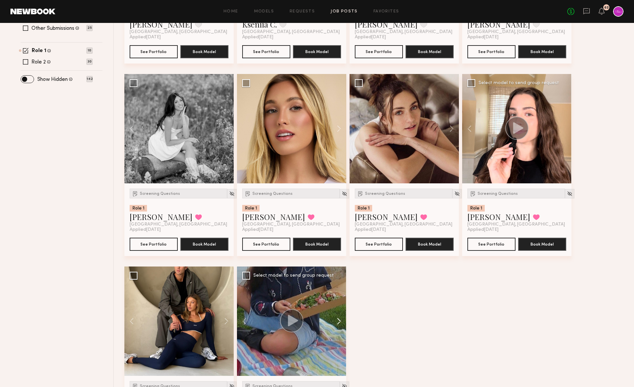
click at [341, 320] on button at bounding box center [335, 320] width 21 height 109
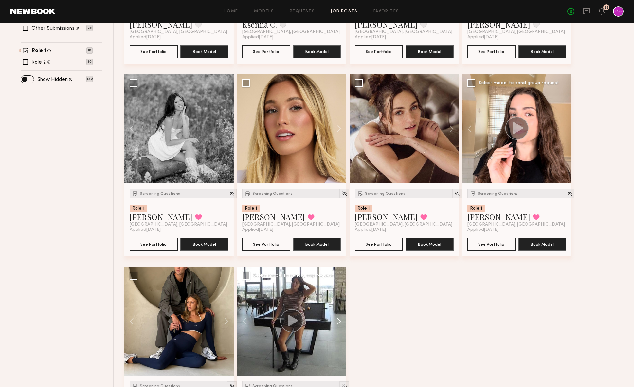
click at [341, 320] on button at bounding box center [335, 320] width 21 height 109
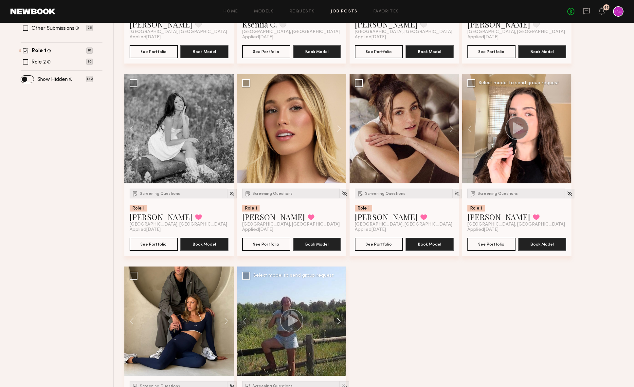
click at [341, 320] on button at bounding box center [335, 320] width 21 height 109
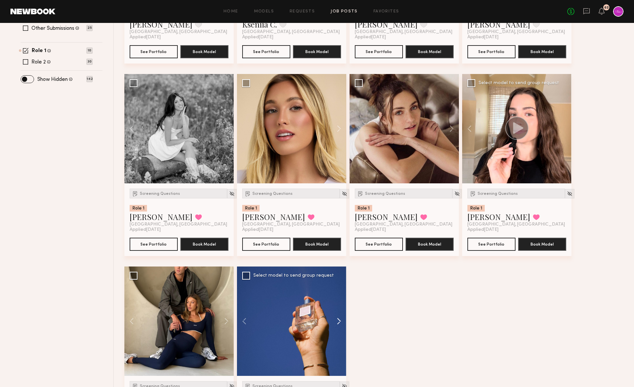
click at [341, 320] on button at bounding box center [335, 320] width 21 height 109
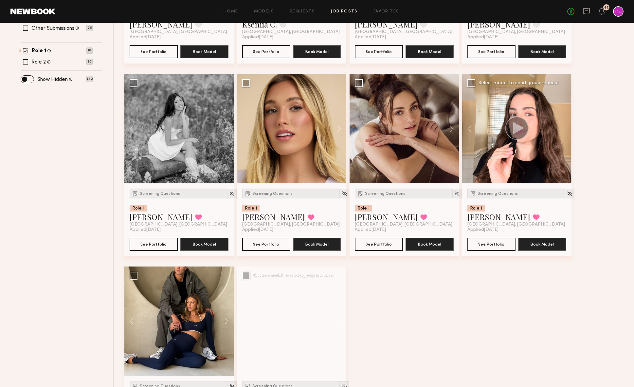
click at [341, 320] on button at bounding box center [335, 320] width 21 height 109
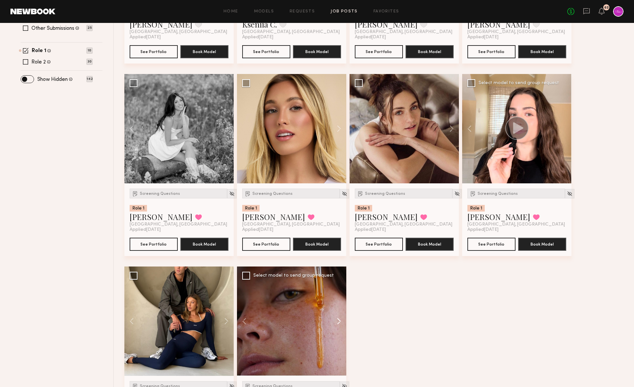
click at [341, 320] on button at bounding box center [335, 320] width 21 height 109
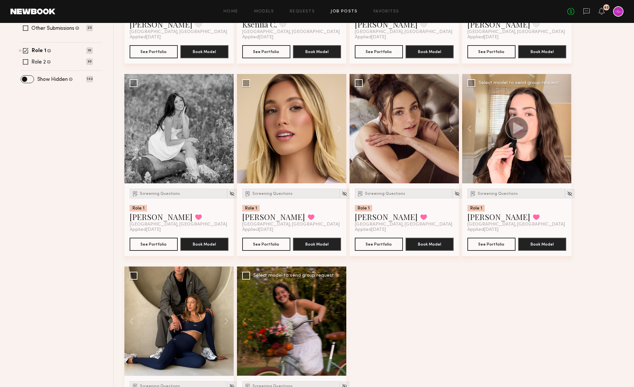
click at [341, 320] on div at bounding box center [291, 320] width 109 height 109
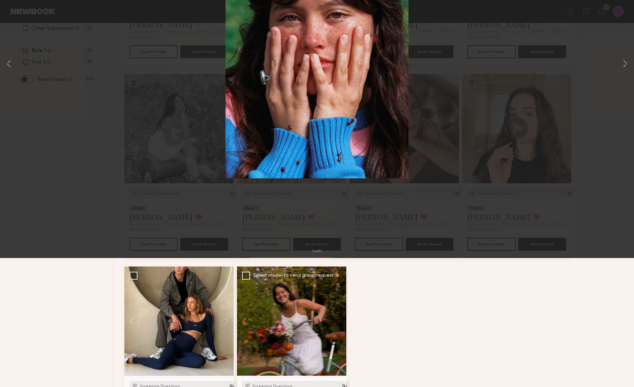
click at [620, 187] on div "11 of 11" at bounding box center [317, 193] width 634 height 387
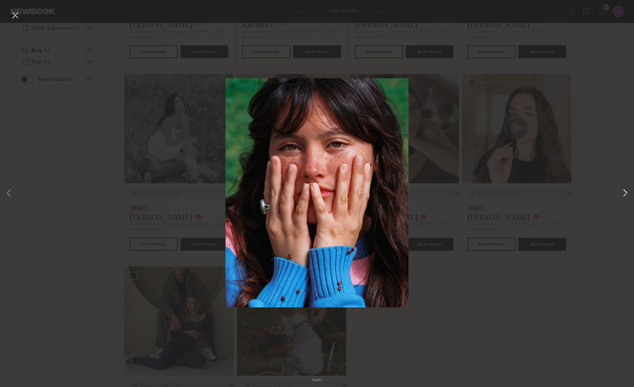
click at [625, 192] on button at bounding box center [625, 194] width 8 height 310
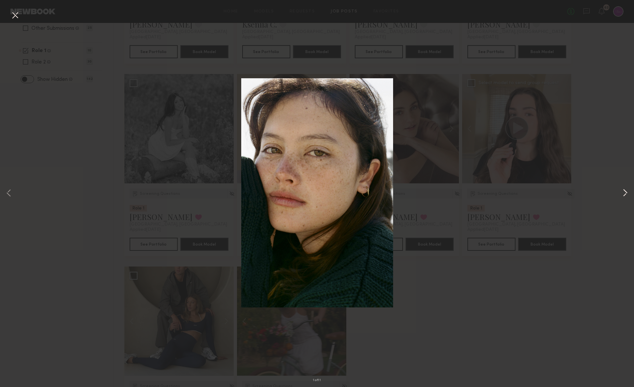
click at [622, 191] on button at bounding box center [625, 194] width 8 height 310
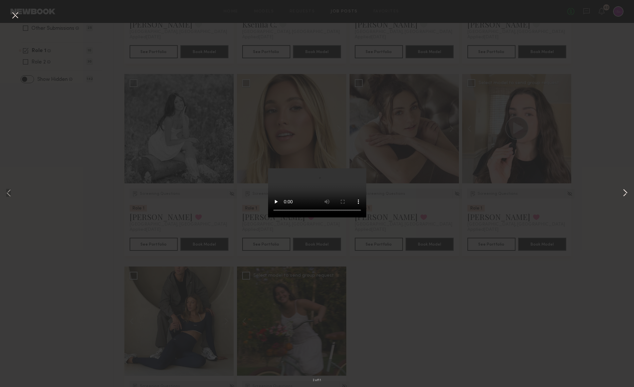
click at [622, 191] on button at bounding box center [625, 194] width 8 height 310
click at [622, 194] on button at bounding box center [625, 194] width 8 height 310
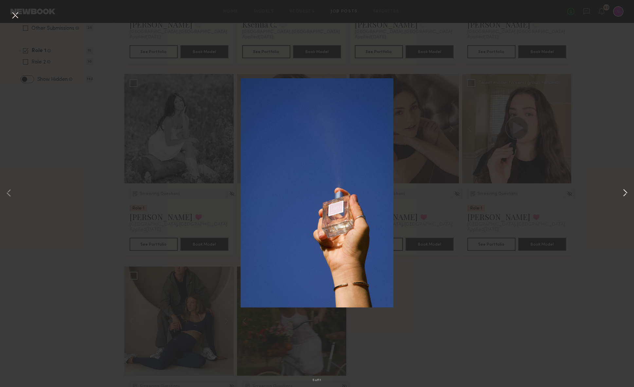
click at [622, 194] on button at bounding box center [625, 194] width 8 height 310
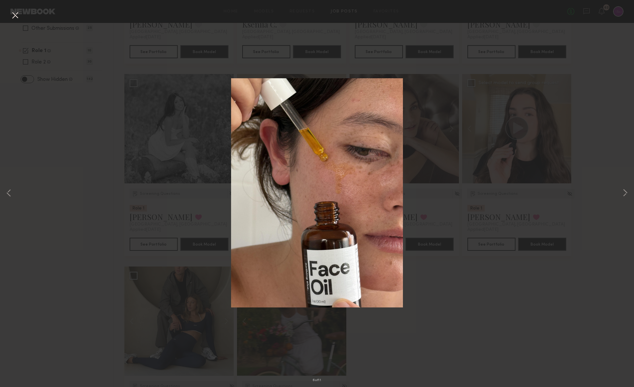
click at [481, 308] on div "6 of 11" at bounding box center [317, 193] width 634 height 387
click at [474, 295] on div "6 of 11" at bounding box center [317, 193] width 634 height 387
click at [13, 14] on button at bounding box center [15, 16] width 10 height 12
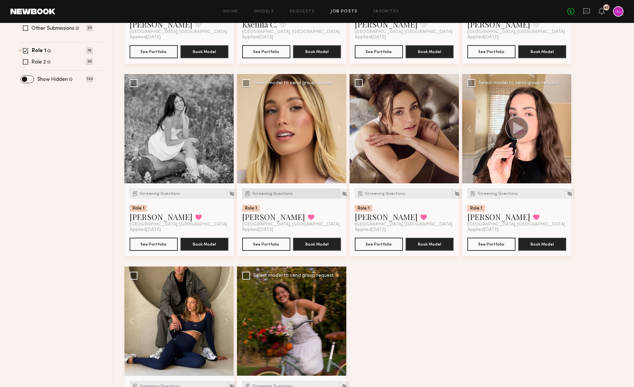
click at [259, 192] on span "Screening Questions" at bounding box center [272, 194] width 40 height 4
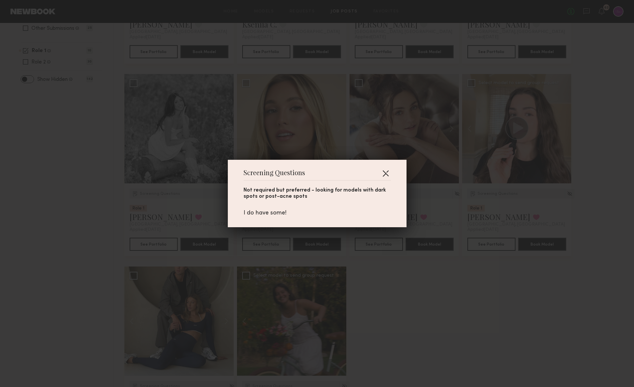
click at [384, 176] on button "button" at bounding box center [385, 173] width 10 height 10
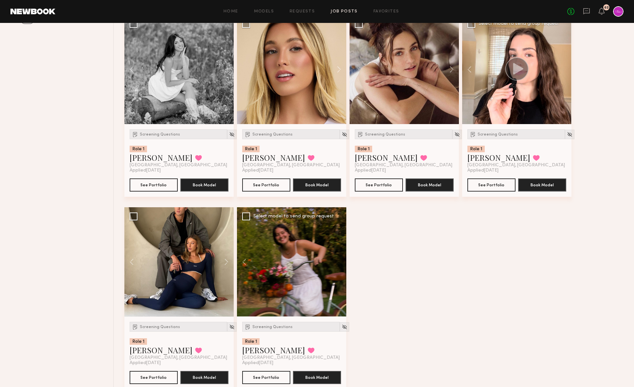
scroll to position [290, 0]
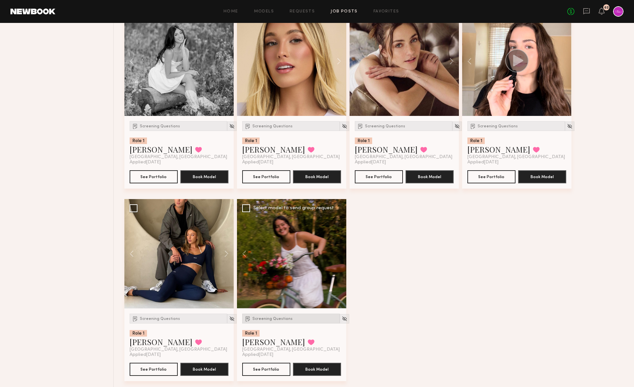
click at [263, 321] on div "Screening Questions" at bounding box center [291, 319] width 98 height 10
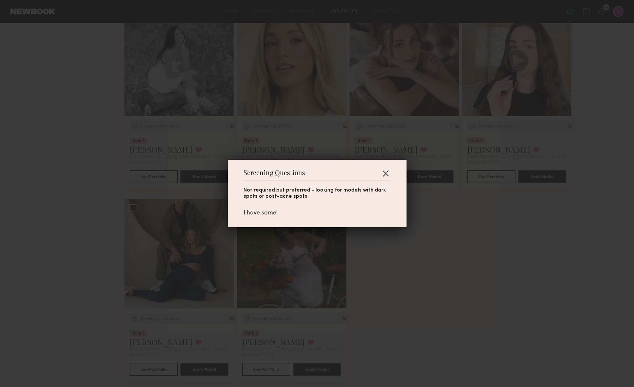
click at [381, 169] on button "button" at bounding box center [385, 173] width 10 height 10
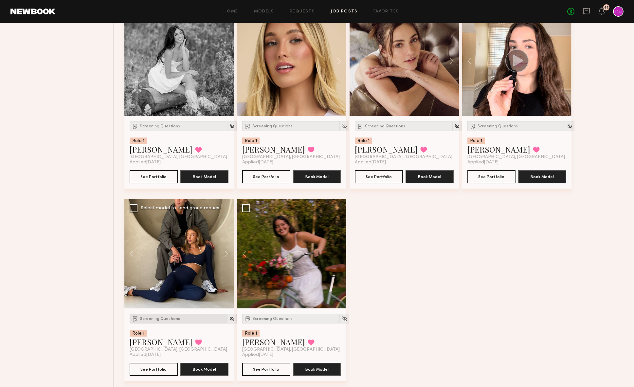
click at [147, 320] on span "Screening Questions" at bounding box center [160, 319] width 40 height 4
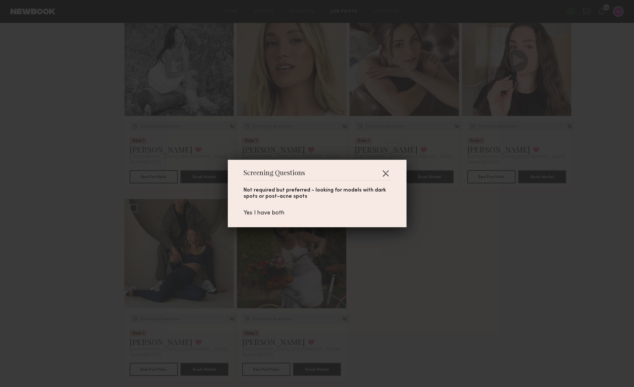
click at [388, 177] on button "button" at bounding box center [385, 173] width 10 height 10
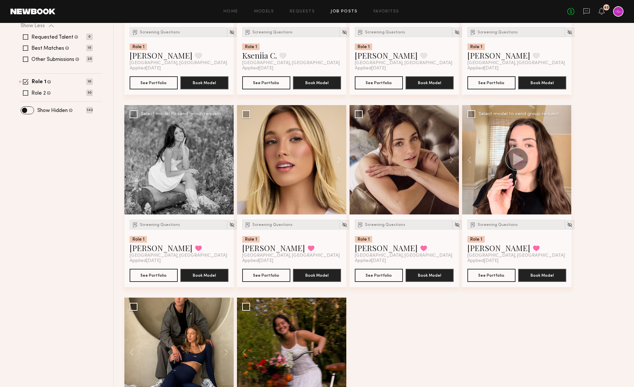
scroll to position [190, 0]
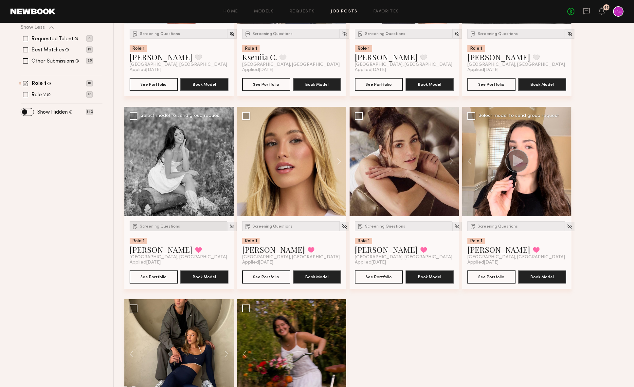
click at [169, 227] on span "Screening Questions" at bounding box center [160, 227] width 40 height 4
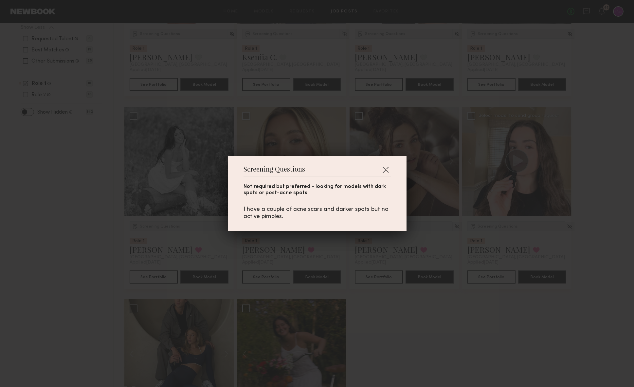
click at [85, 272] on div "Screening Questions Not required but preferred - looking for models with dark s…" at bounding box center [317, 193] width 634 height 387
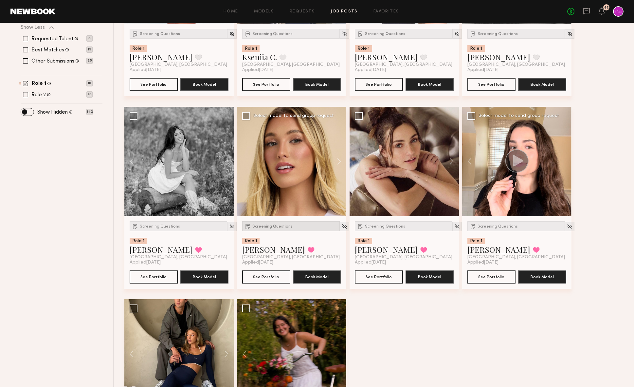
click at [280, 225] on span "Screening Questions" at bounding box center [272, 227] width 40 height 4
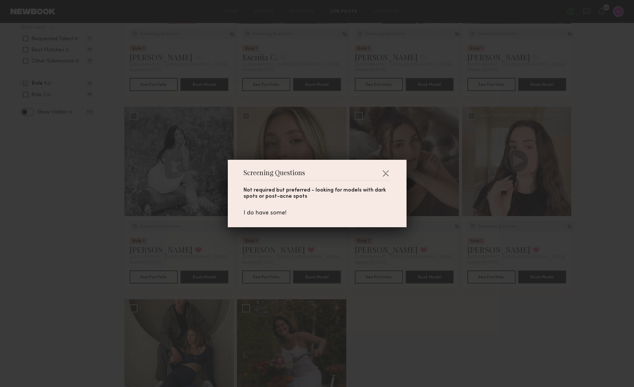
click at [86, 237] on div "Screening Questions Not required but preferred - looking for models with dark s…" at bounding box center [317, 193] width 634 height 387
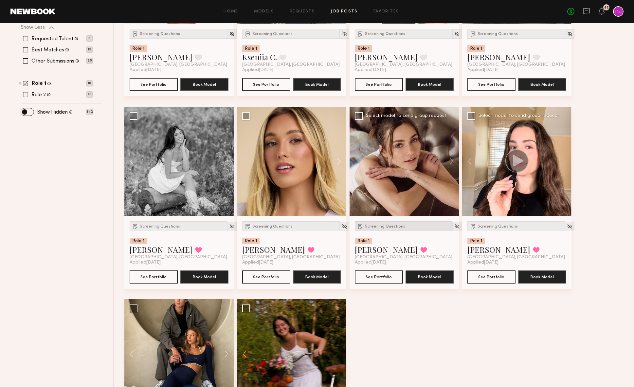
click at [381, 228] on span "Screening Questions" at bounding box center [385, 227] width 40 height 4
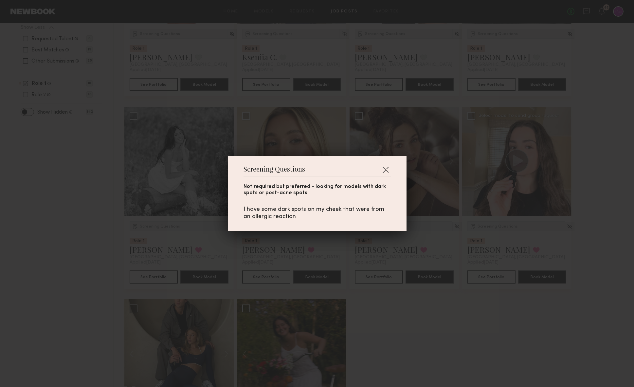
click at [440, 328] on div "Screening Questions Not required but preferred - looking for models with dark s…" at bounding box center [317, 193] width 634 height 387
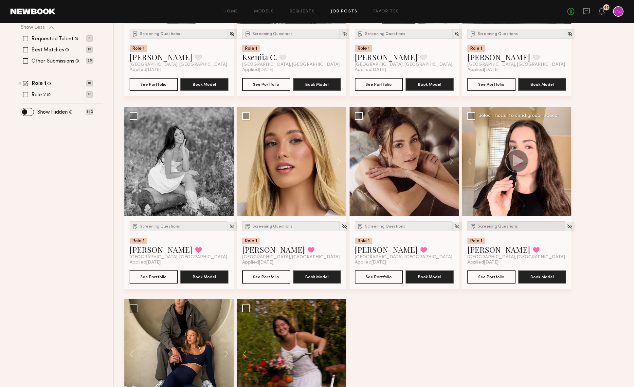
click at [485, 225] on span "Screening Questions" at bounding box center [498, 227] width 40 height 4
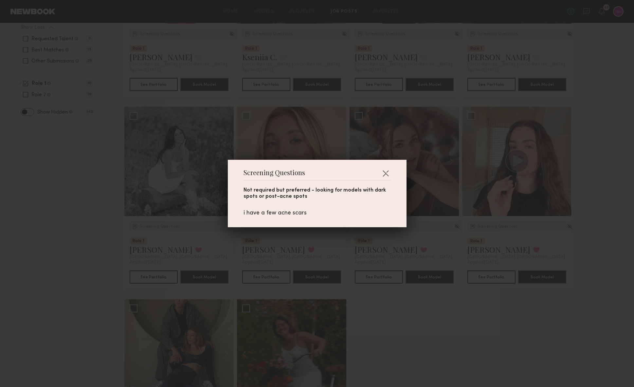
click at [422, 313] on div "Screening Questions Not required but preferred - looking for models with dark s…" at bounding box center [317, 193] width 634 height 387
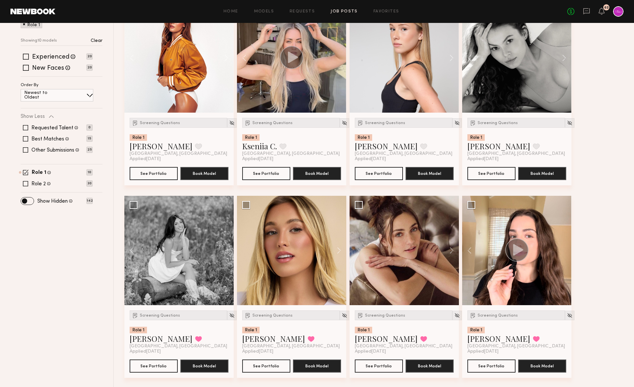
scroll to position [68, 0]
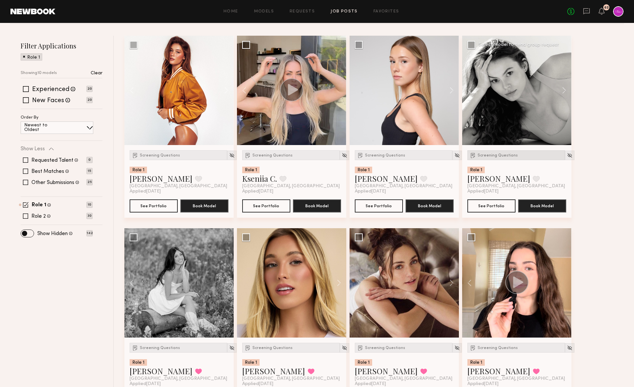
click at [484, 154] on span "Screening Questions" at bounding box center [498, 155] width 40 height 4
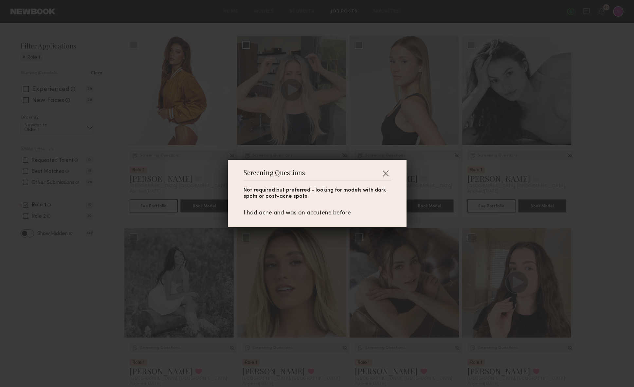
click at [603, 193] on div "Screening Questions Not required but preferred - looking for models with dark s…" at bounding box center [317, 193] width 634 height 387
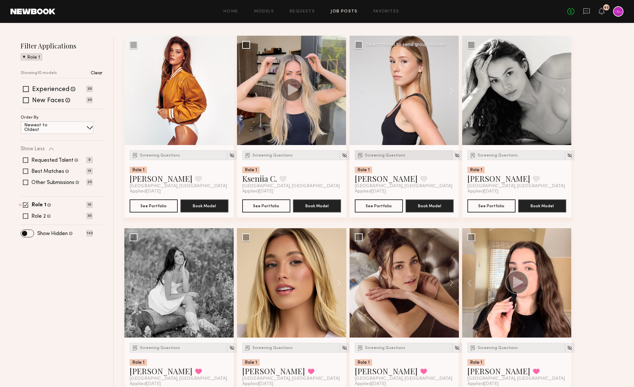
click at [375, 155] on span "Screening Questions" at bounding box center [385, 155] width 40 height 4
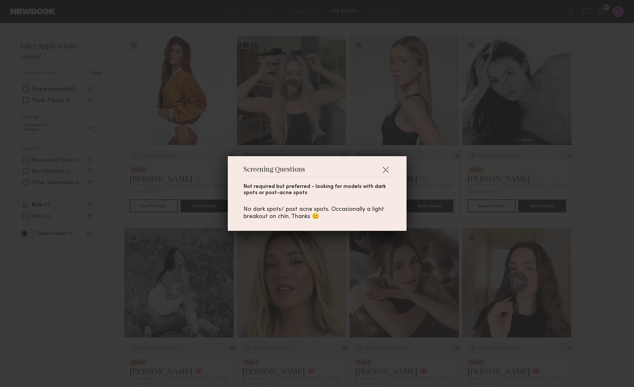
click at [57, 270] on div "Screening Questions Not required but preferred - looking for models with dark s…" at bounding box center [317, 193] width 634 height 387
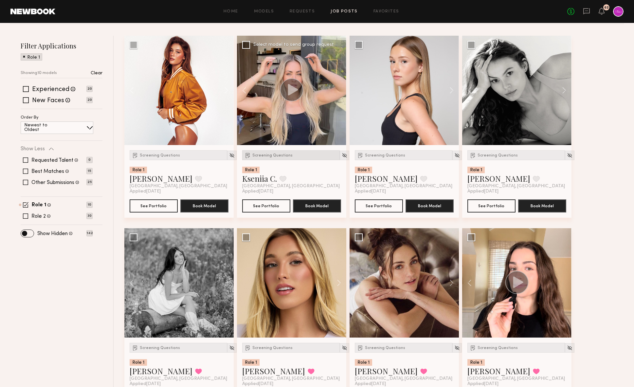
click at [253, 156] on span "Screening Questions" at bounding box center [272, 155] width 40 height 4
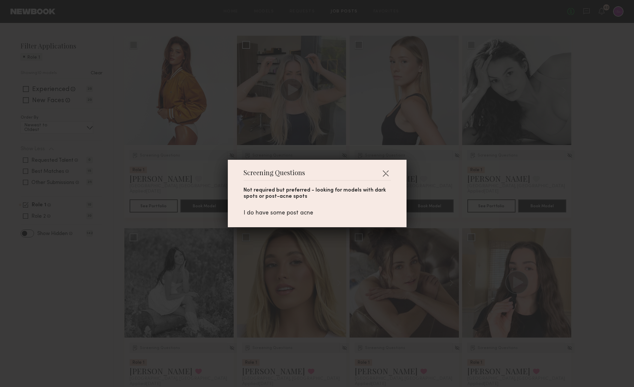
click at [65, 283] on div "Screening Questions Not required but preferred - looking for models with dark s…" at bounding box center [317, 193] width 634 height 387
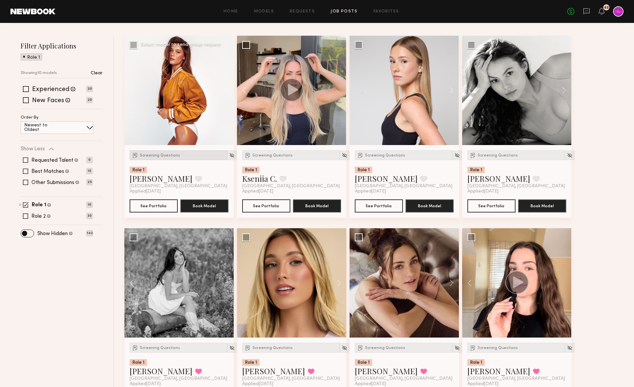
click at [151, 154] on span "Screening Questions" at bounding box center [160, 155] width 40 height 4
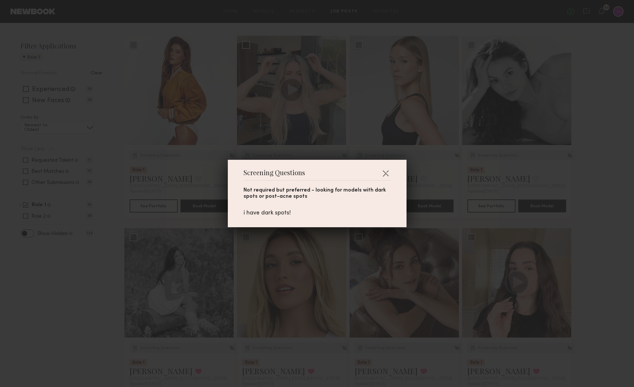
click at [63, 277] on div "Screening Questions Not required but preferred - looking for models with dark s…" at bounding box center [317, 193] width 634 height 387
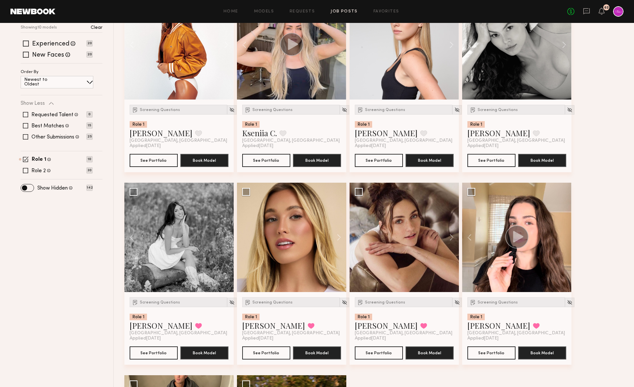
scroll to position [242, 0]
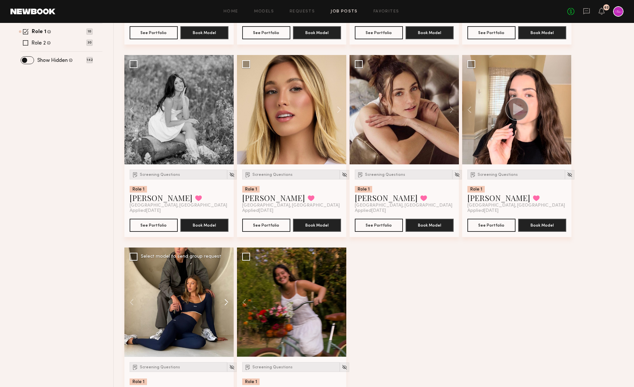
click at [224, 297] on button at bounding box center [223, 301] width 21 height 109
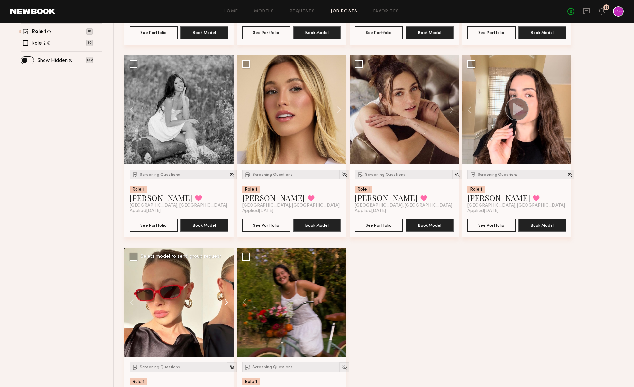
click at [224, 297] on button at bounding box center [223, 301] width 21 height 109
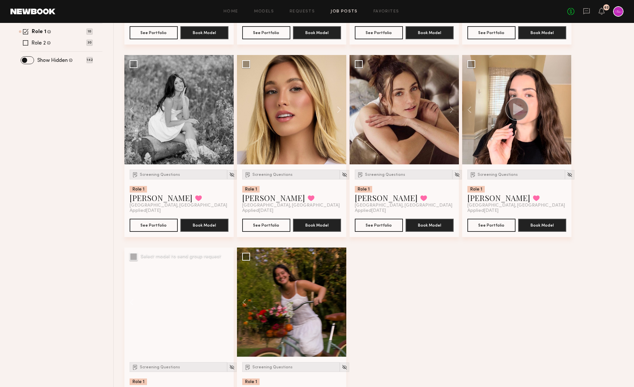
click at [224, 297] on div at bounding box center [178, 301] width 109 height 109
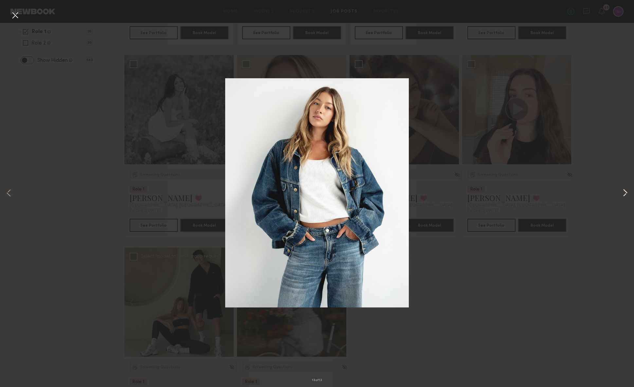
click at [623, 195] on button at bounding box center [625, 194] width 8 height 310
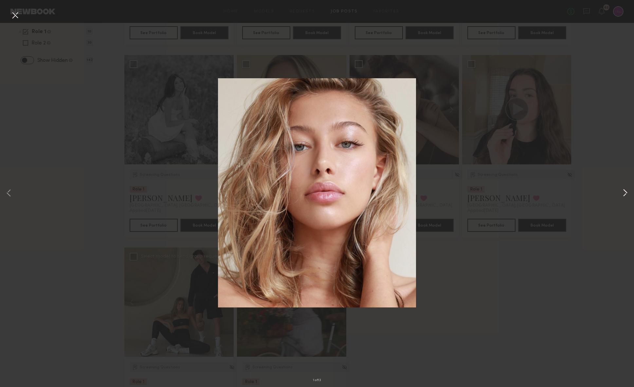
click at [623, 195] on button at bounding box center [625, 194] width 8 height 310
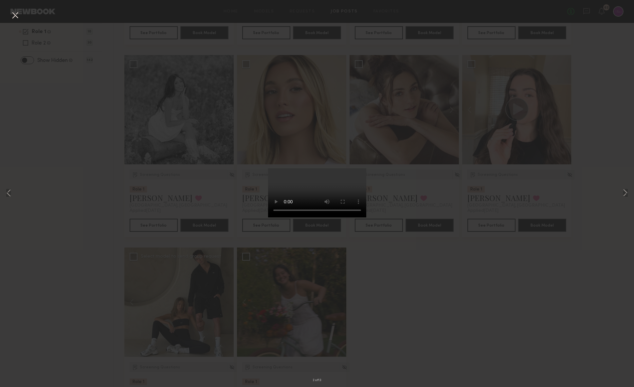
click at [14, 16] on button at bounding box center [15, 16] width 10 height 12
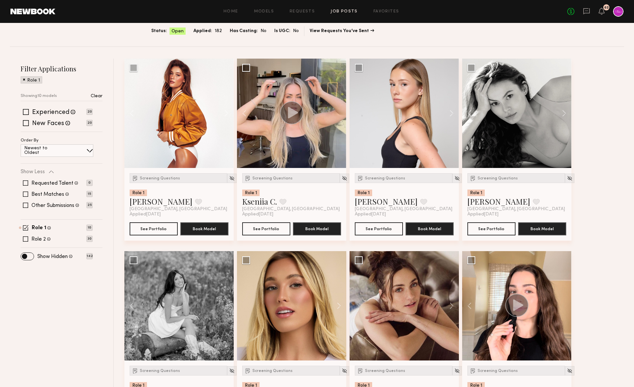
scroll to position [39, 0]
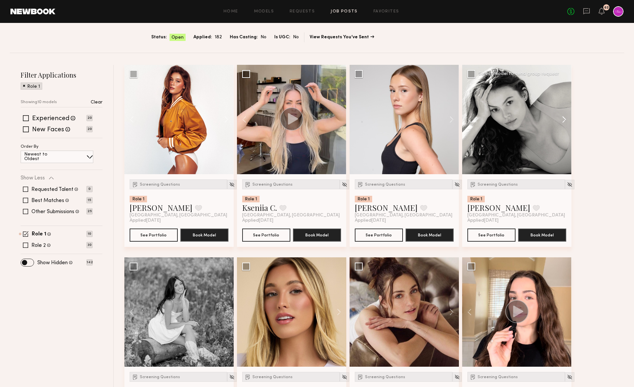
click at [565, 118] on button at bounding box center [560, 119] width 21 height 109
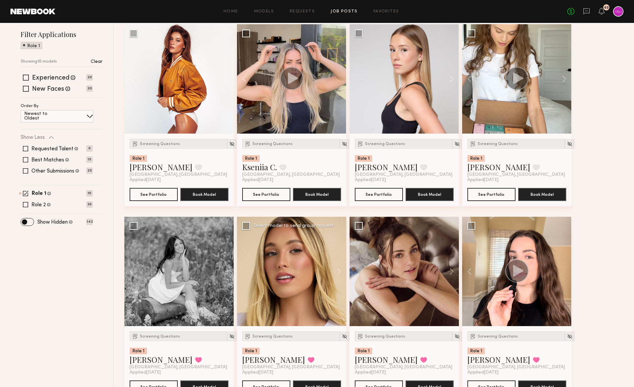
scroll to position [87, 0]
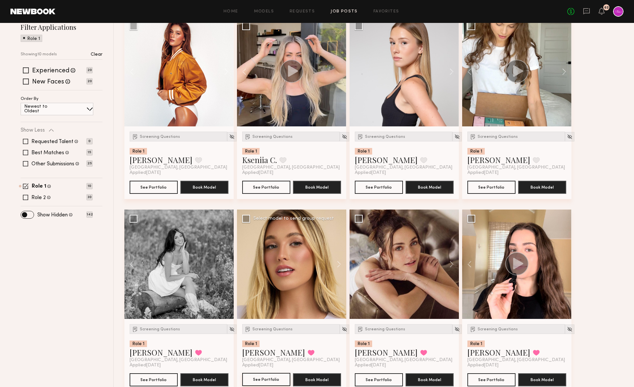
click at [258, 375] on button "See Portfolio" at bounding box center [266, 379] width 48 height 13
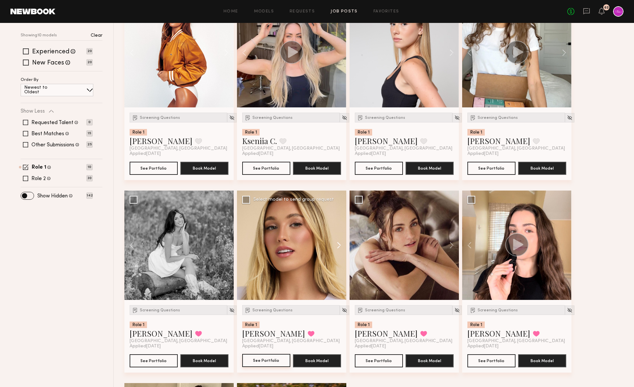
scroll to position [111, 0]
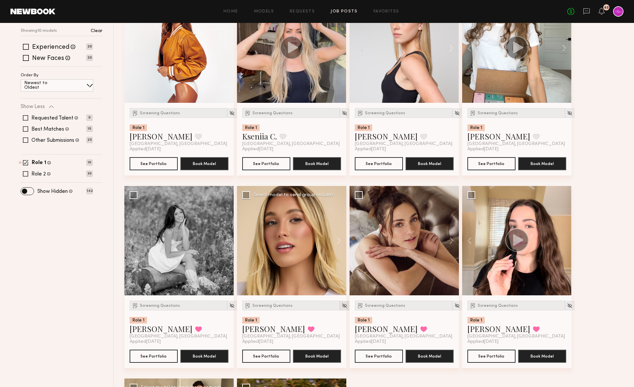
click at [342, 308] on img at bounding box center [345, 306] width 6 height 6
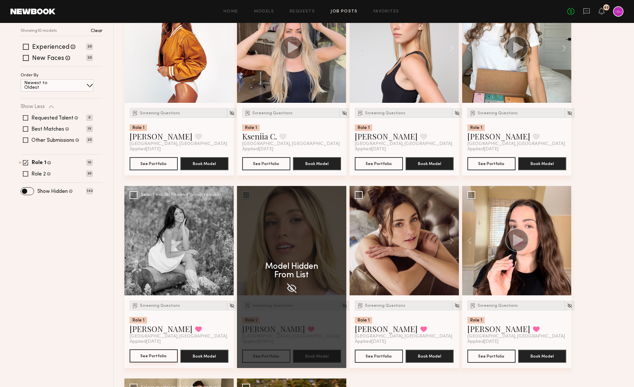
click at [162, 354] on button "See Portfolio" at bounding box center [154, 355] width 48 height 13
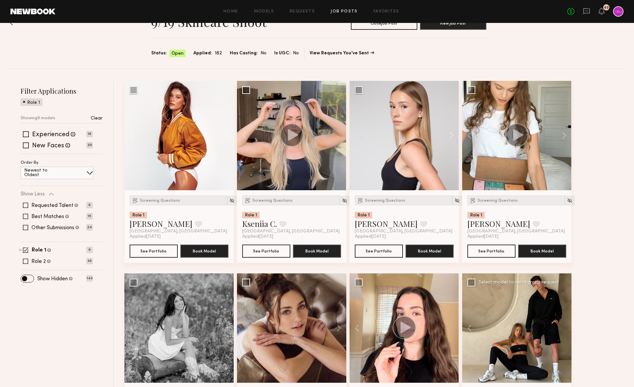
scroll to position [25, 0]
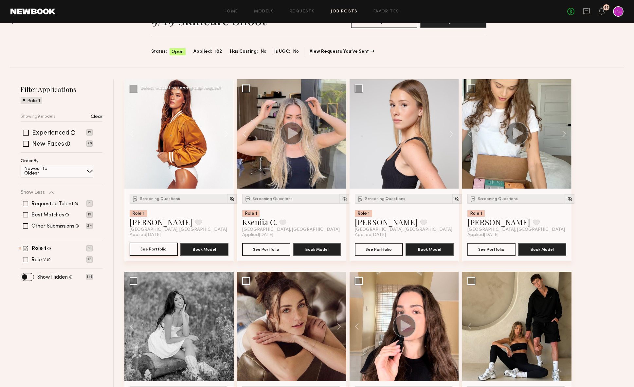
click at [160, 248] on button "See Portfolio" at bounding box center [154, 249] width 48 height 13
click at [271, 250] on button "See Portfolio" at bounding box center [266, 249] width 48 height 13
click at [384, 250] on button "See Portfolio" at bounding box center [379, 249] width 48 height 13
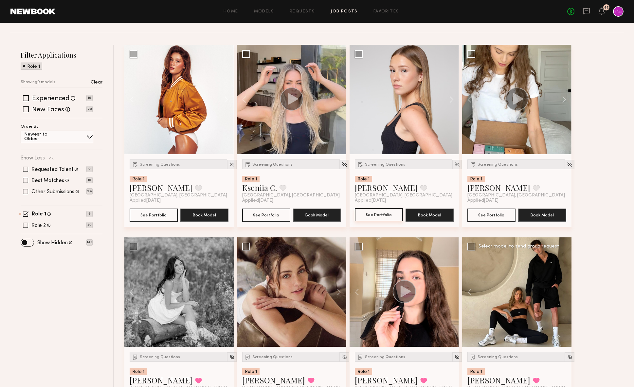
scroll to position [58, 0]
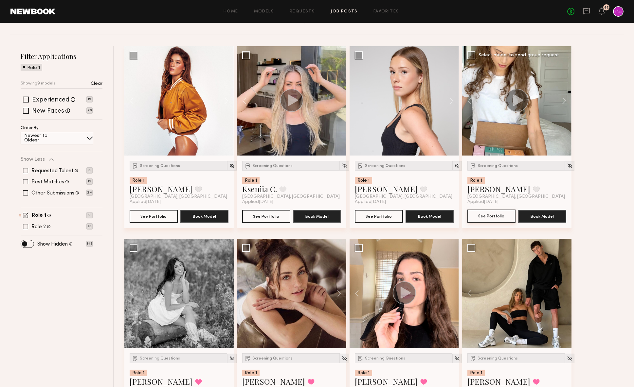
click at [490, 219] on button "See Portfolio" at bounding box center [491, 215] width 48 height 13
click at [567, 166] on img at bounding box center [570, 166] width 6 height 6
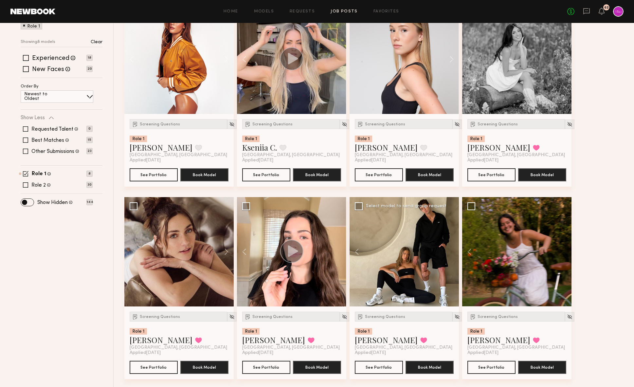
scroll to position [100, 0]
click at [370, 368] on button "See Portfolio" at bounding box center [379, 366] width 48 height 13
click at [454, 317] on img at bounding box center [457, 317] width 6 height 6
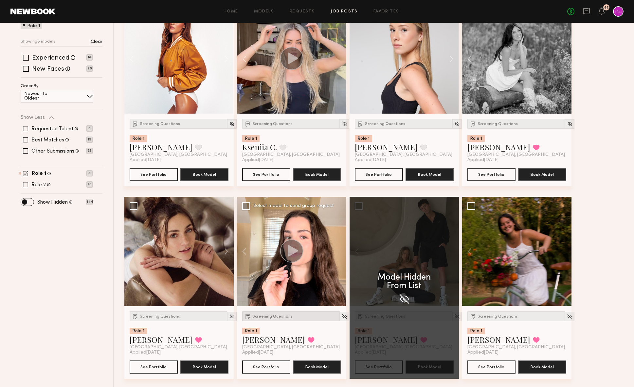
scroll to position [102, 0]
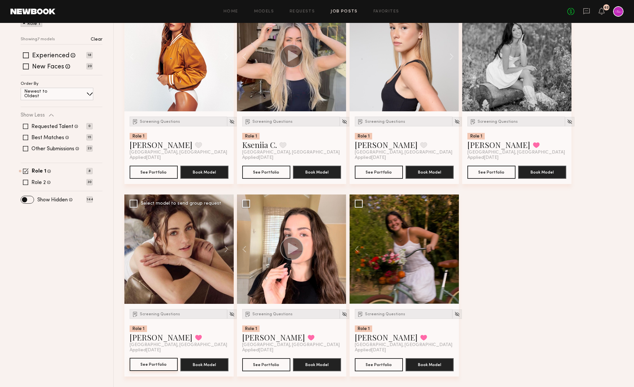
click at [152, 362] on button "See Portfolio" at bounding box center [154, 364] width 48 height 13
click at [229, 316] on img at bounding box center [232, 314] width 6 height 6
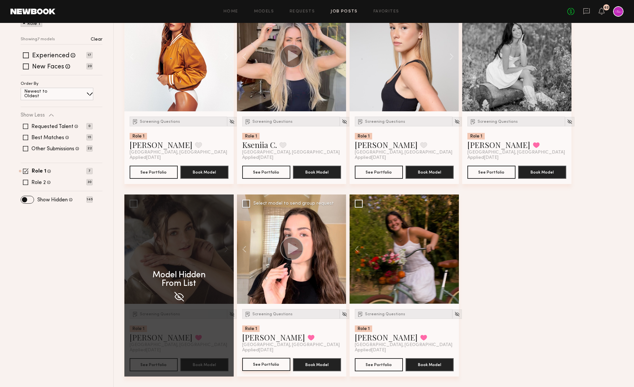
click at [277, 364] on button "See Portfolio" at bounding box center [266, 364] width 48 height 13
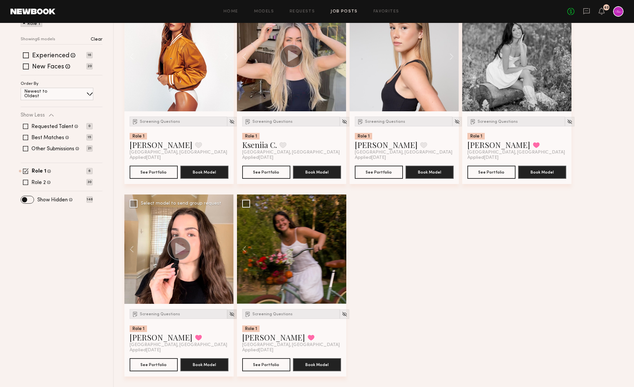
click at [229, 313] on img at bounding box center [232, 314] width 6 height 6
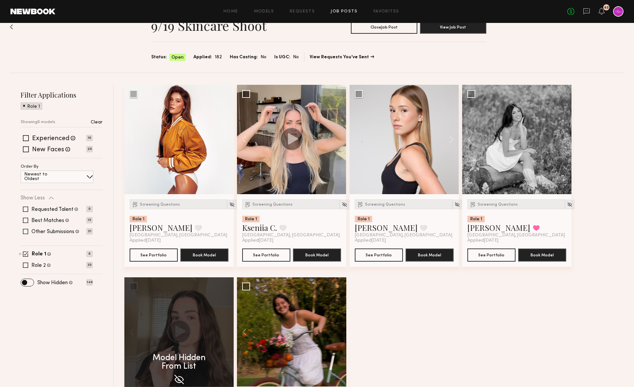
scroll to position [17, 0]
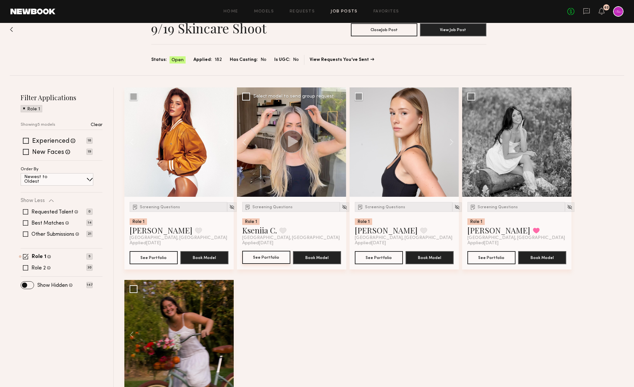
click at [268, 260] on button "See Portfolio" at bounding box center [266, 257] width 48 height 13
click at [153, 262] on button "See Portfolio" at bounding box center [154, 257] width 48 height 13
click at [34, 267] on label "Role 2" at bounding box center [38, 267] width 14 height 5
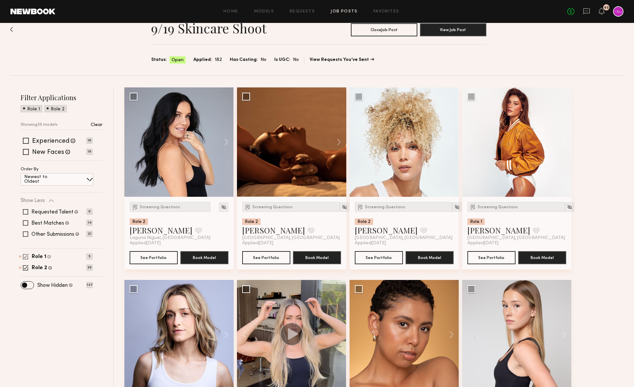
click at [24, 258] on span at bounding box center [26, 257] width 6 height 6
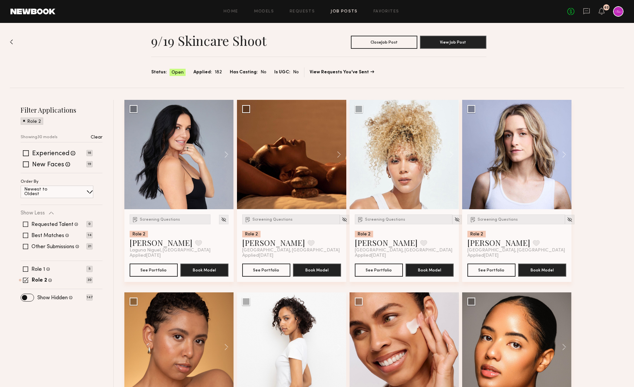
scroll to position [0, 0]
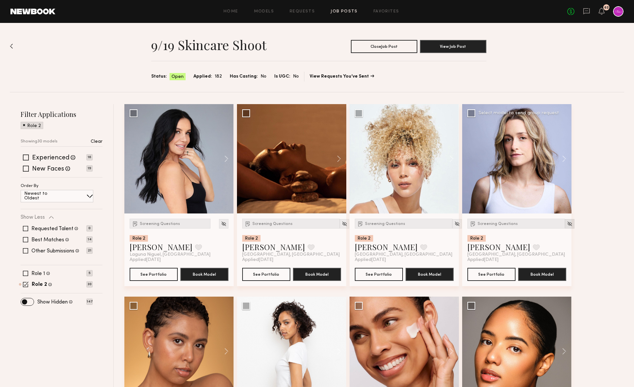
click at [565, 226] on div at bounding box center [569, 223] width 9 height 9
click at [567, 224] on img at bounding box center [570, 224] width 6 height 6
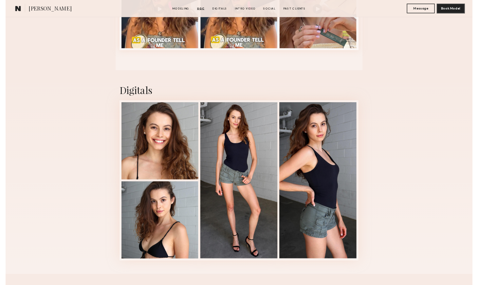
scroll to position [965, 0]
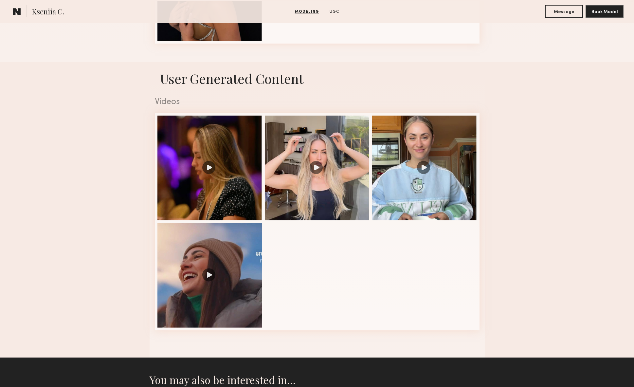
scroll to position [646, 0]
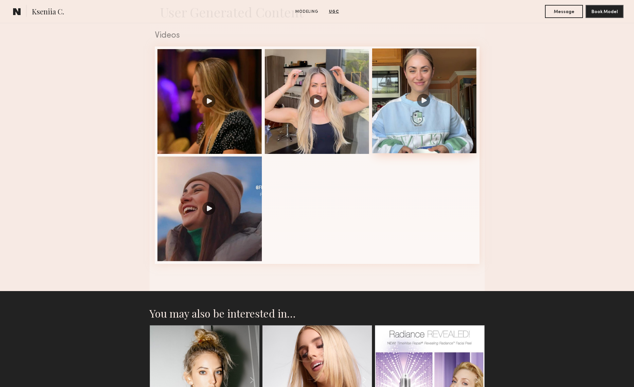
click at [419, 99] on div at bounding box center [424, 100] width 105 height 105
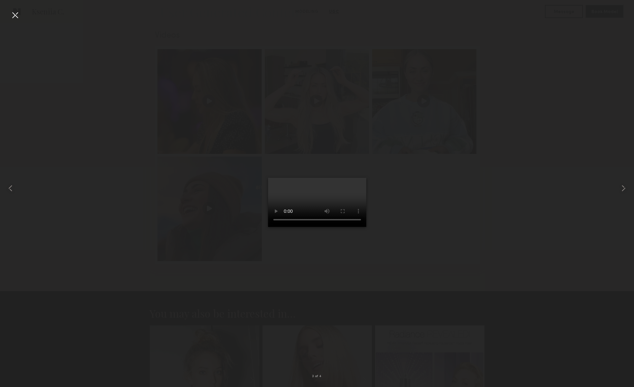
click at [457, 264] on div at bounding box center [317, 187] width 634 height 355
click at [18, 17] on div at bounding box center [15, 15] width 10 height 10
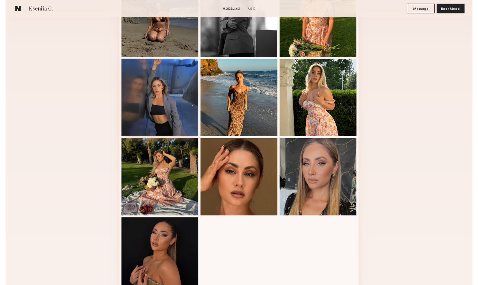
scroll to position [219, 0]
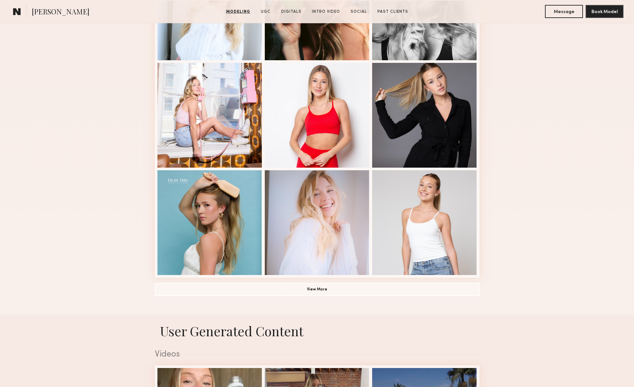
scroll to position [346, 0]
click at [442, 218] on div at bounding box center [424, 221] width 105 height 105
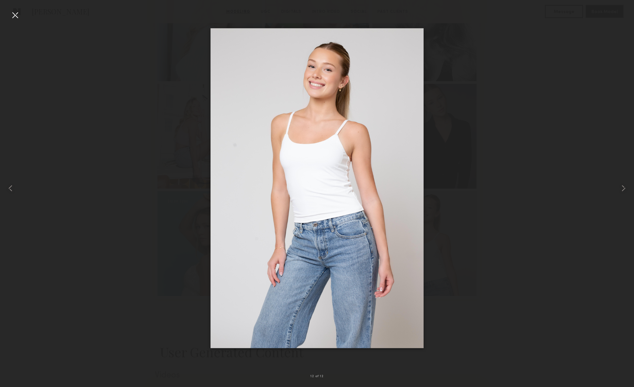
scroll to position [322, 0]
click at [15, 15] on div at bounding box center [15, 15] width 10 height 10
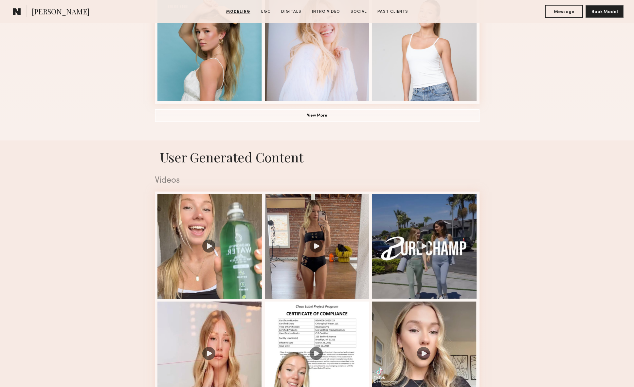
scroll to position [520, 0]
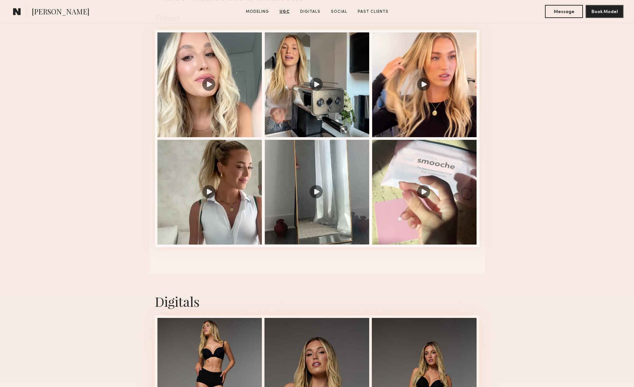
scroll to position [702, 0]
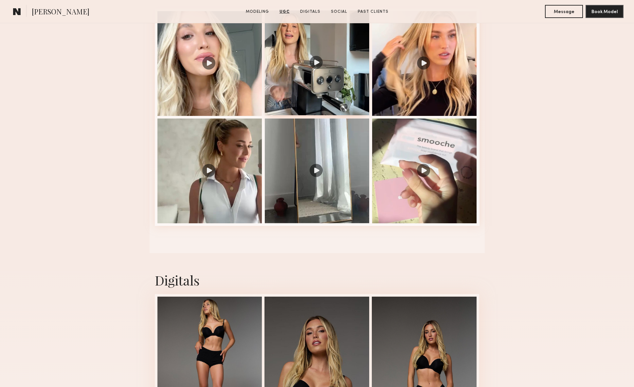
click at [324, 88] on div at bounding box center [317, 62] width 105 height 105
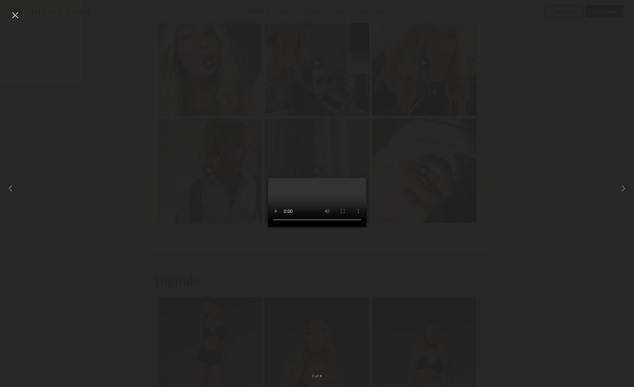
click at [13, 16] on div at bounding box center [15, 15] width 10 height 10
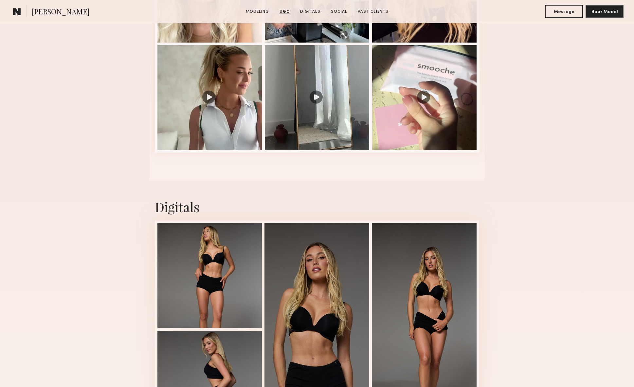
scroll to position [879, 0]
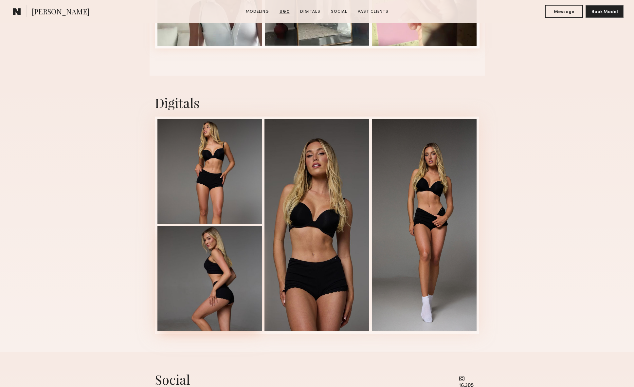
click at [181, 266] on div at bounding box center [209, 278] width 105 height 105
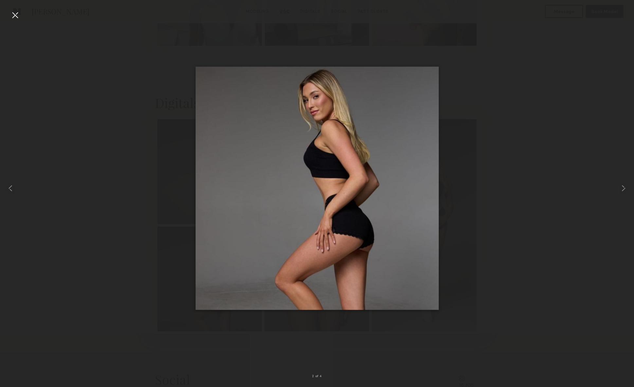
click at [15, 16] on div at bounding box center [15, 15] width 10 height 10
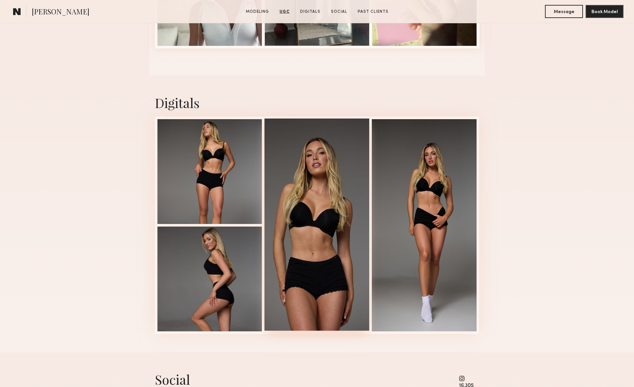
click at [310, 165] on div at bounding box center [316, 224] width 105 height 212
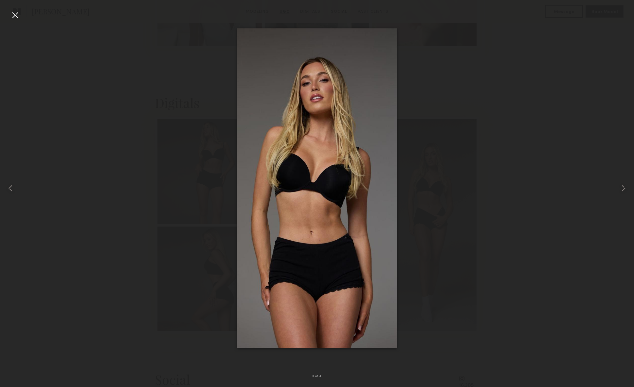
click at [11, 14] on div at bounding box center [15, 15] width 10 height 10
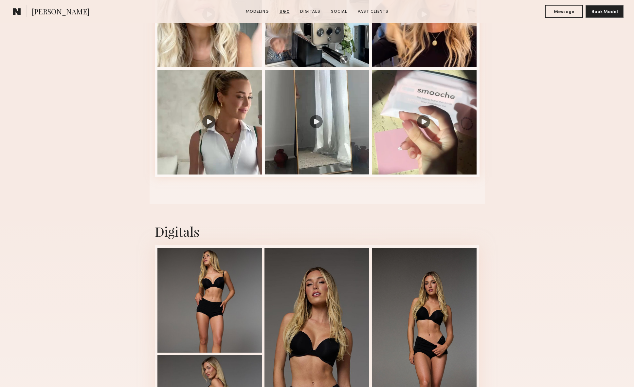
scroll to position [628, 0]
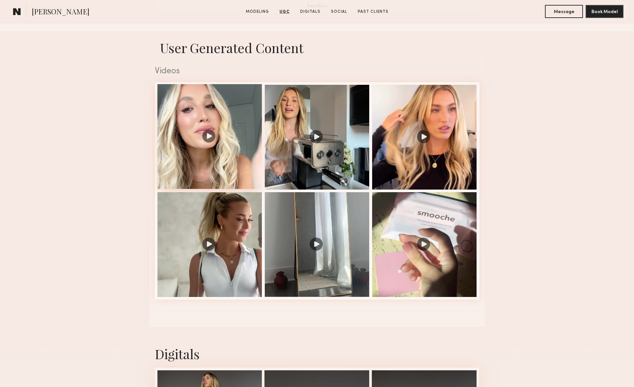
click at [195, 106] on div at bounding box center [209, 136] width 105 height 105
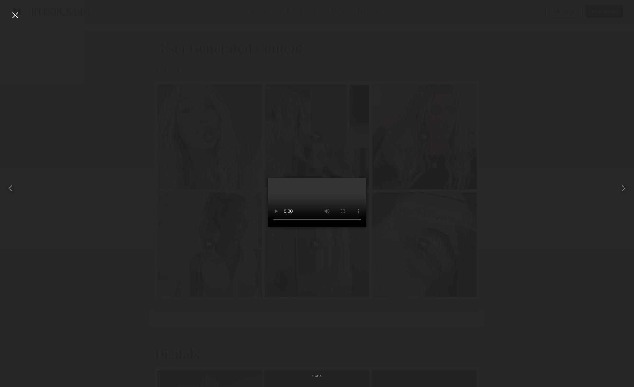
click at [132, 201] on div at bounding box center [317, 187] width 634 height 355
click at [13, 17] on div at bounding box center [15, 15] width 10 height 10
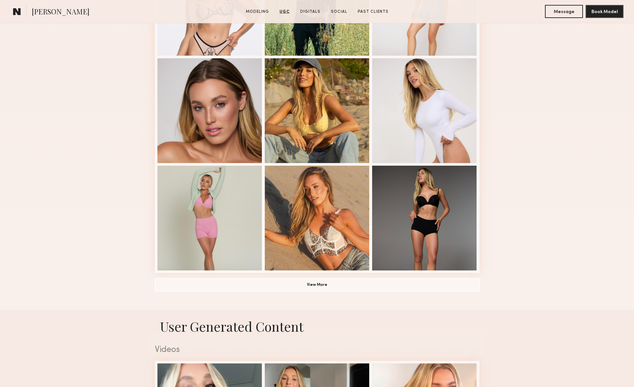
scroll to position [343, 0]
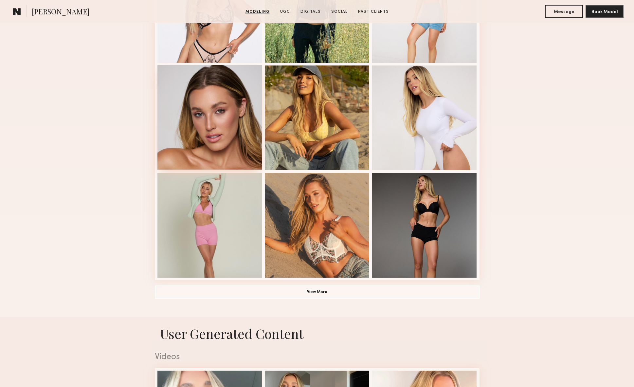
click at [202, 118] on div at bounding box center [209, 117] width 105 height 105
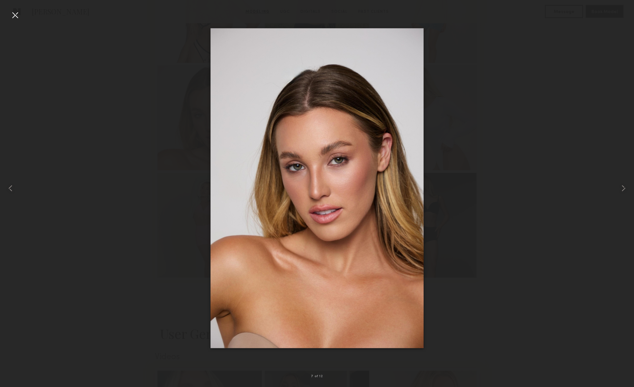
click at [122, 221] on div at bounding box center [317, 187] width 634 height 355
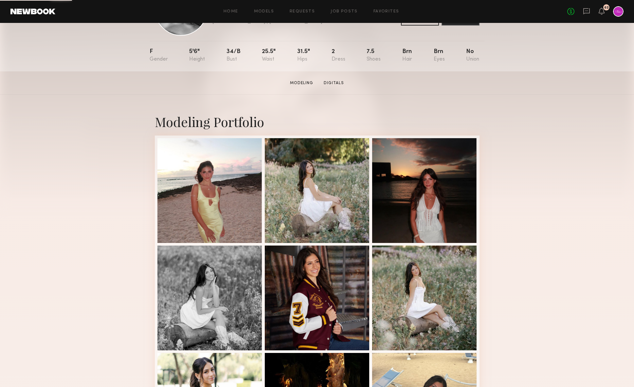
scroll to position [145, 0]
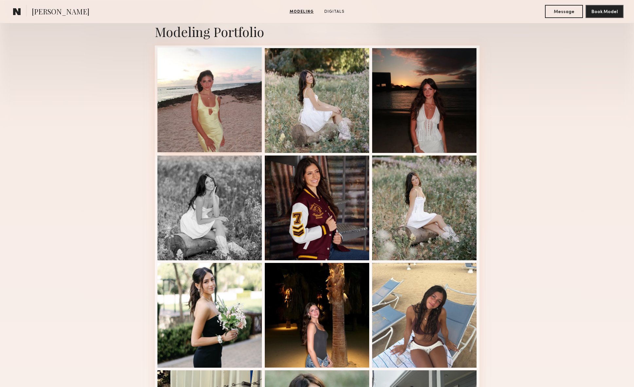
click at [198, 105] on div at bounding box center [209, 99] width 105 height 105
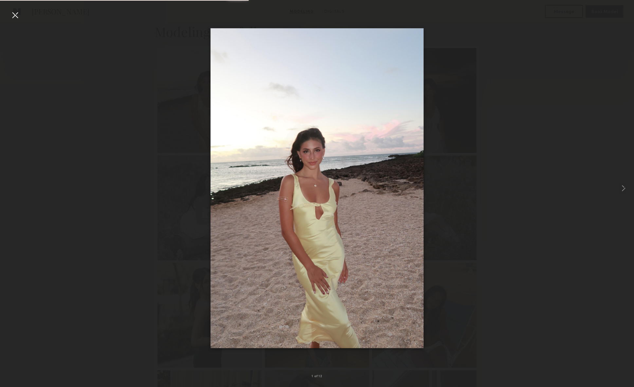
click at [19, 14] on div at bounding box center [15, 15] width 10 height 10
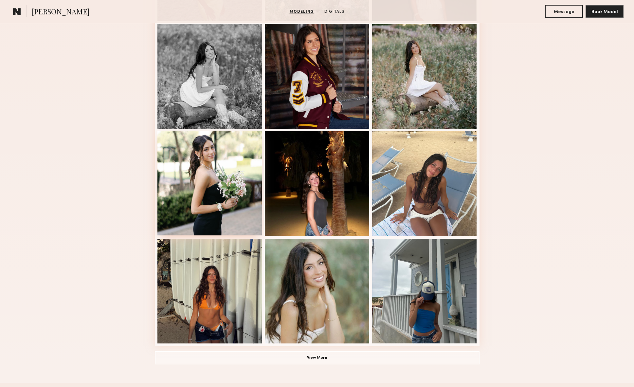
scroll to position [223, 0]
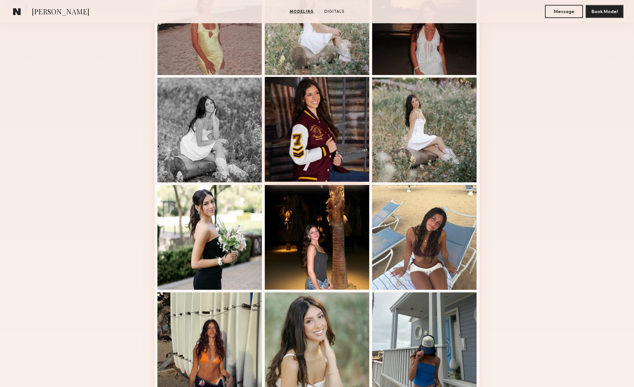
click at [323, 107] on div at bounding box center [317, 129] width 105 height 105
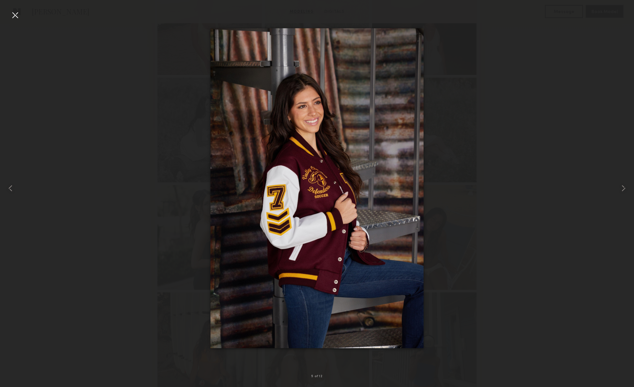
click at [15, 17] on div at bounding box center [15, 15] width 10 height 10
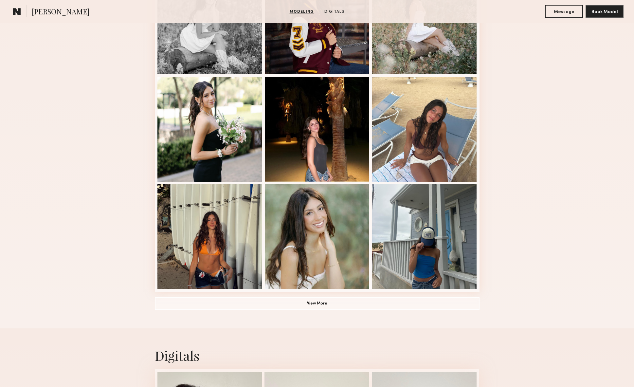
scroll to position [488, 0]
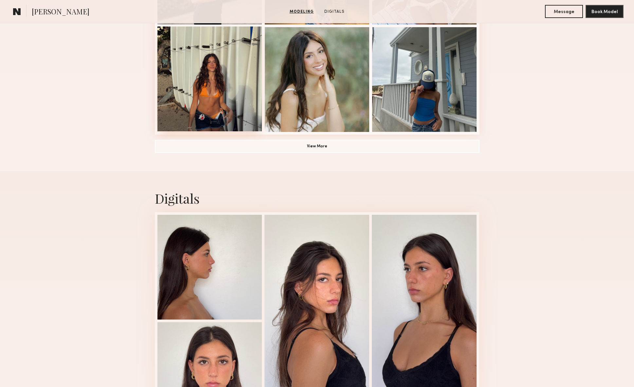
click at [215, 107] on div at bounding box center [209, 79] width 105 height 105
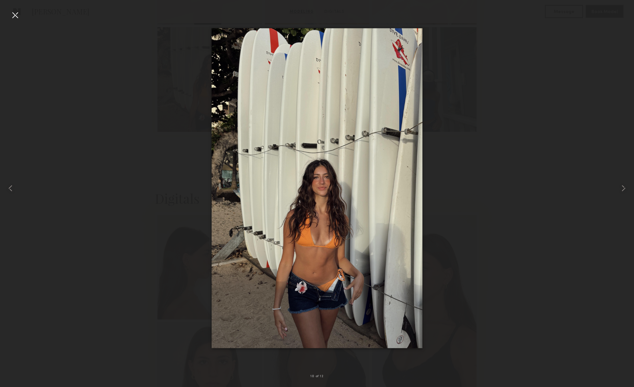
click at [15, 11] on div at bounding box center [15, 15] width 10 height 10
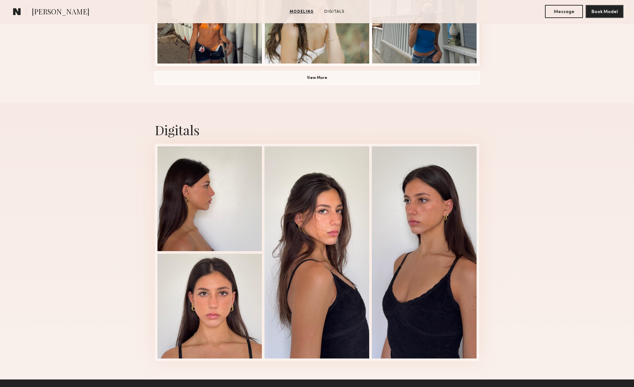
scroll to position [605, 0]
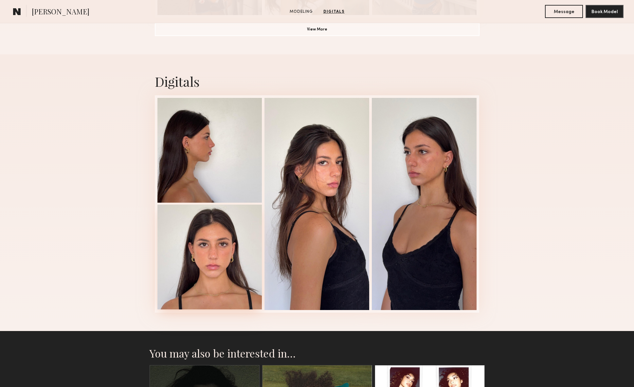
click at [213, 263] on div at bounding box center [209, 257] width 105 height 105
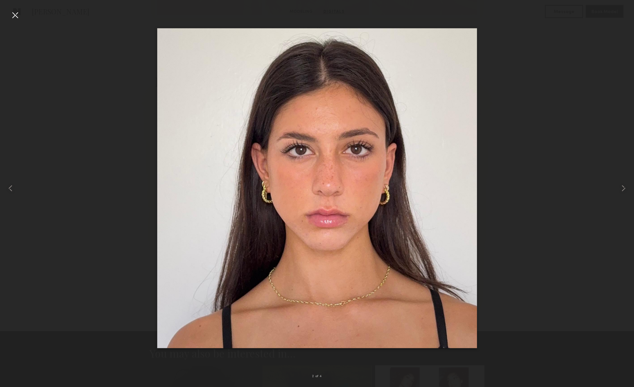
click at [14, 14] on div at bounding box center [15, 15] width 10 height 10
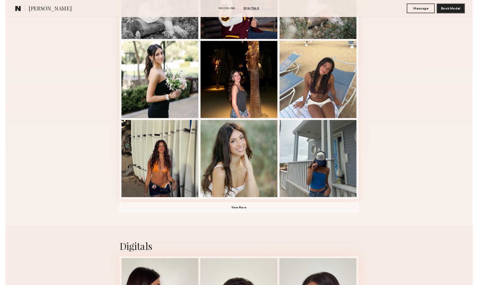
scroll to position [268, 0]
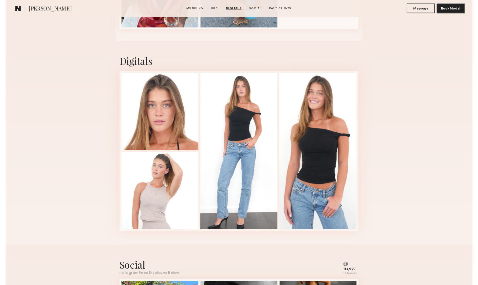
scroll to position [1373, 0]
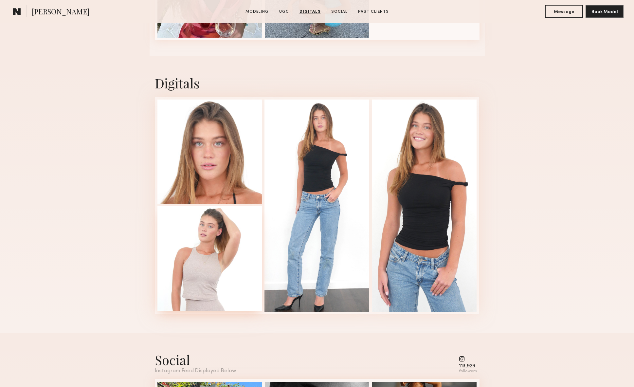
click at [208, 240] on div at bounding box center [209, 258] width 105 height 105
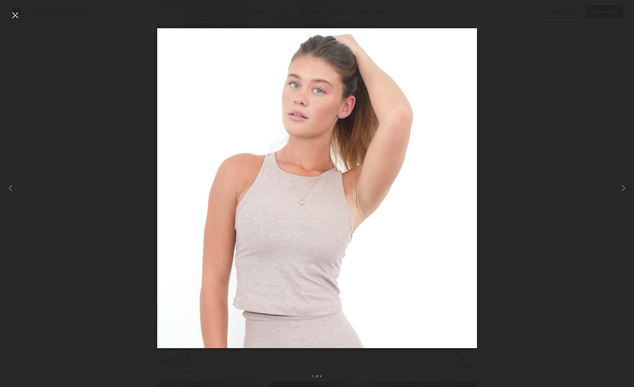
click at [97, 193] on div at bounding box center [317, 187] width 634 height 355
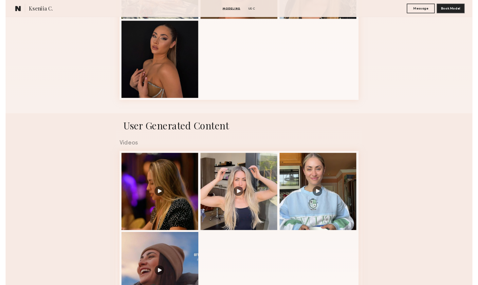
scroll to position [450, 0]
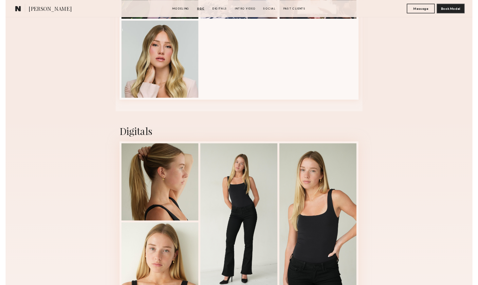
scroll to position [1396, 0]
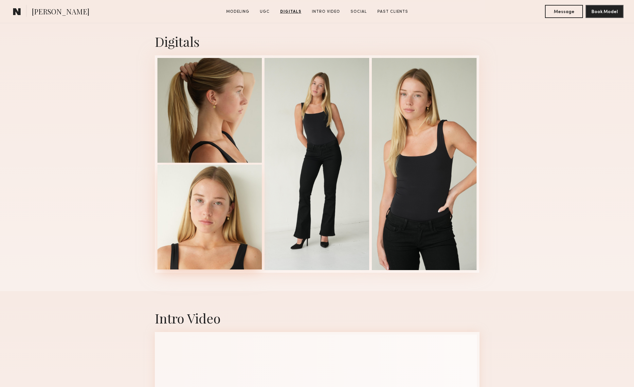
click at [207, 220] on div at bounding box center [209, 217] width 105 height 105
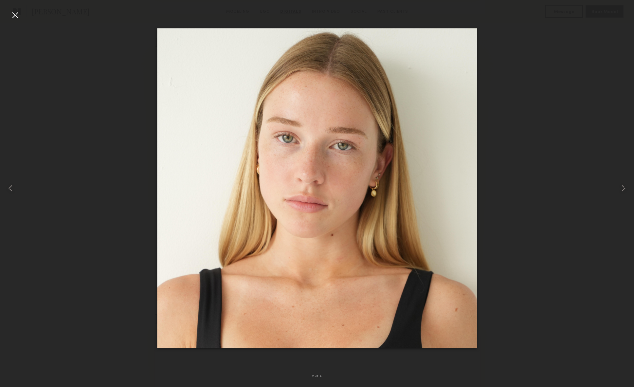
click at [16, 10] on div at bounding box center [15, 15] width 10 height 10
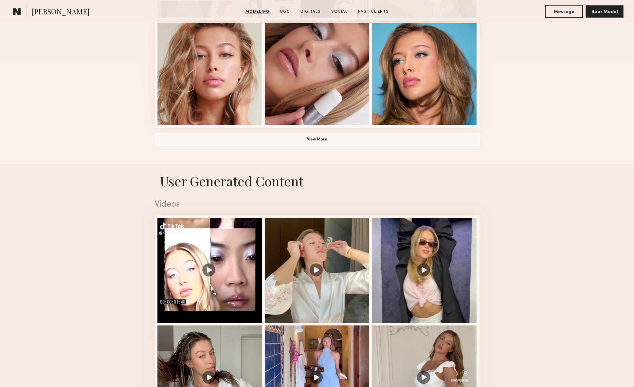
scroll to position [422, 0]
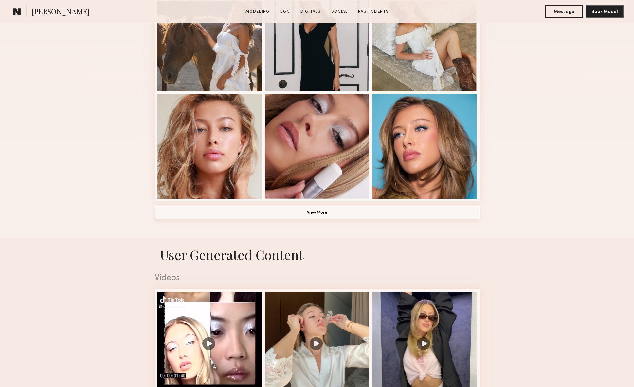
click at [316, 209] on button "View More" at bounding box center [317, 212] width 325 height 13
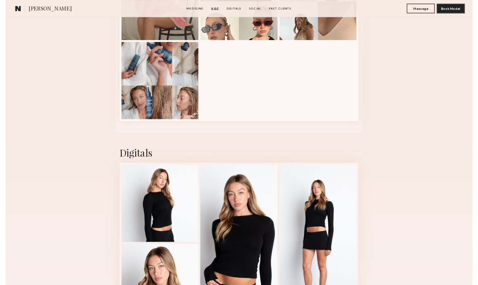
scroll to position [1958, 0]
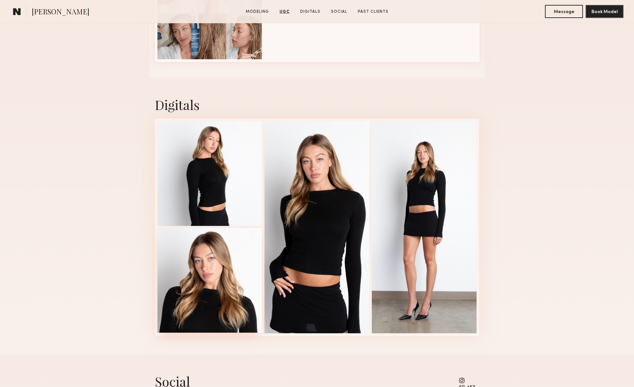
click at [209, 278] on div at bounding box center [209, 280] width 105 height 105
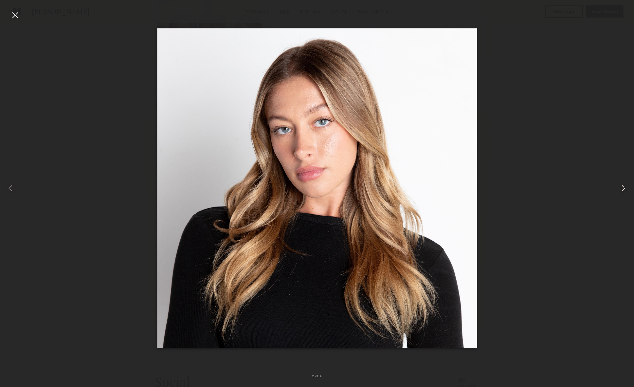
click at [626, 186] on common-icon at bounding box center [623, 188] width 10 height 10
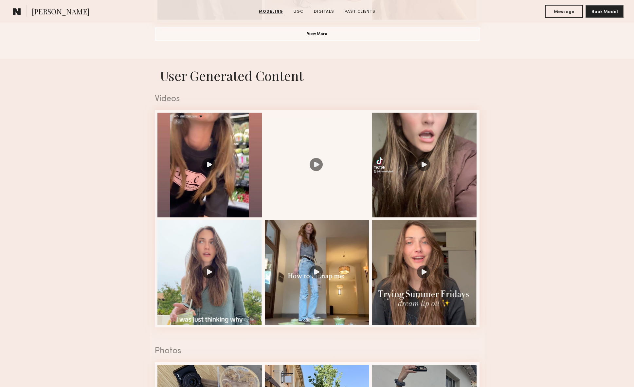
scroll to position [600, 0]
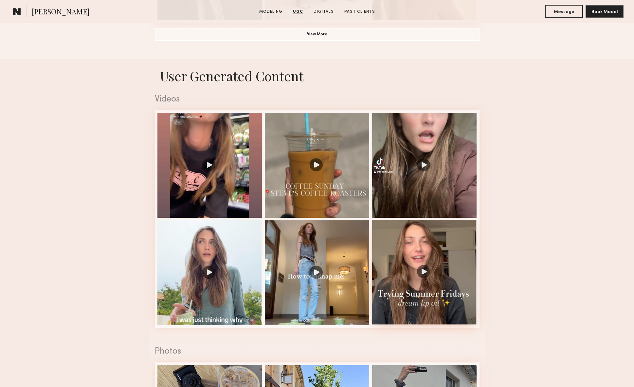
click at [454, 245] on div at bounding box center [424, 272] width 105 height 105
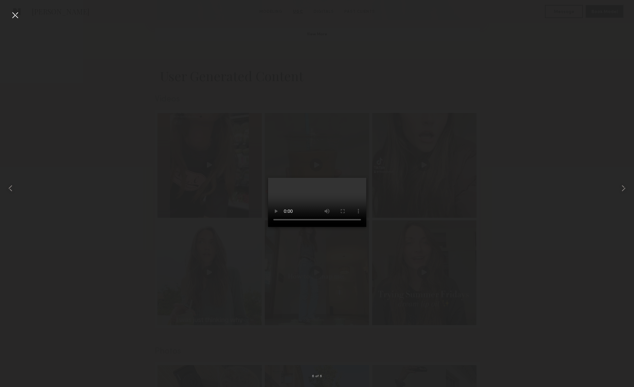
click at [102, 277] on div at bounding box center [317, 187] width 634 height 355
click at [13, 14] on div at bounding box center [15, 15] width 10 height 10
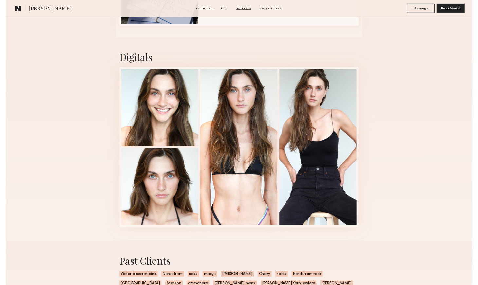
scroll to position [1252, 0]
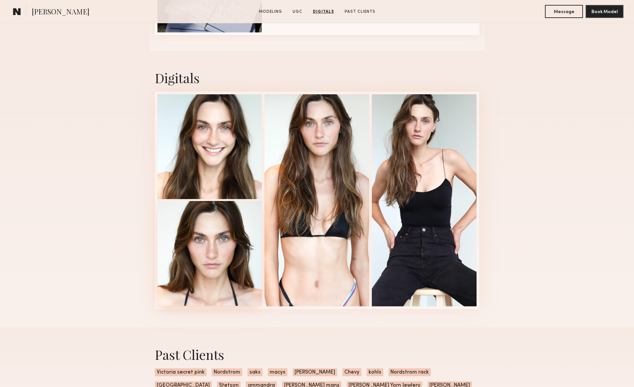
click at [222, 265] on div at bounding box center [209, 253] width 105 height 105
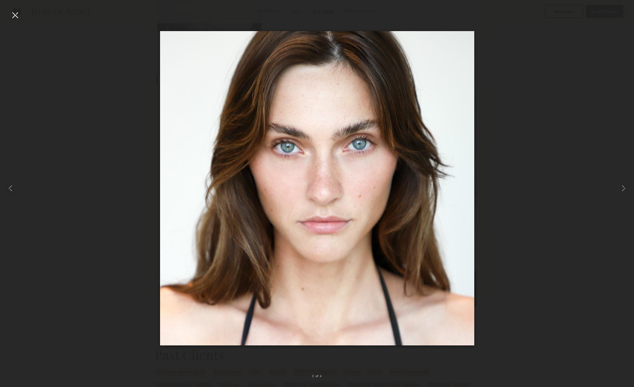
click at [117, 226] on div at bounding box center [317, 187] width 634 height 355
click at [17, 15] on div at bounding box center [15, 15] width 10 height 10
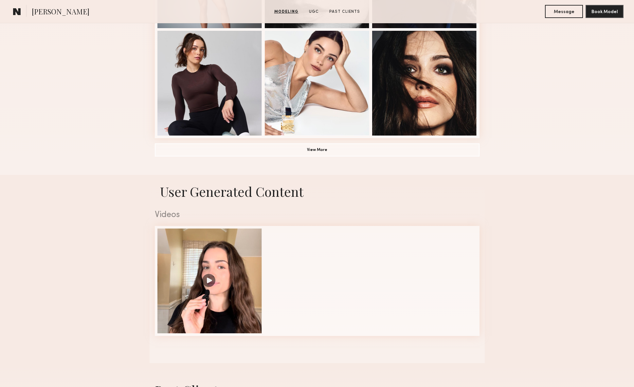
scroll to position [413, 0]
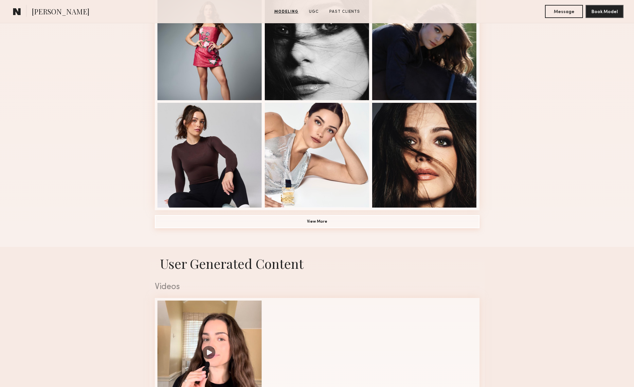
click at [325, 220] on button "View More" at bounding box center [317, 221] width 325 height 13
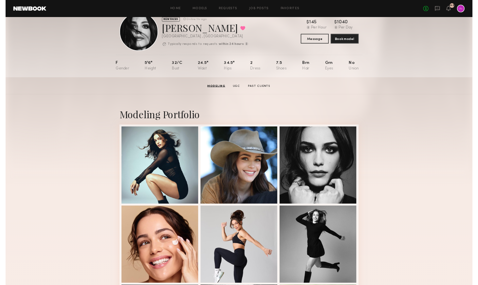
scroll to position [0, 0]
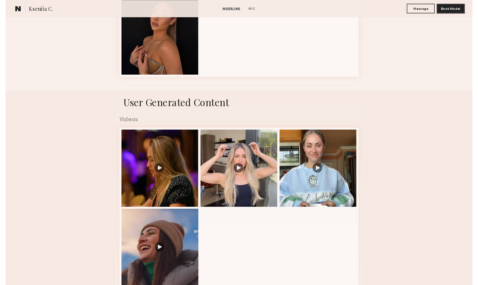
scroll to position [520, 0]
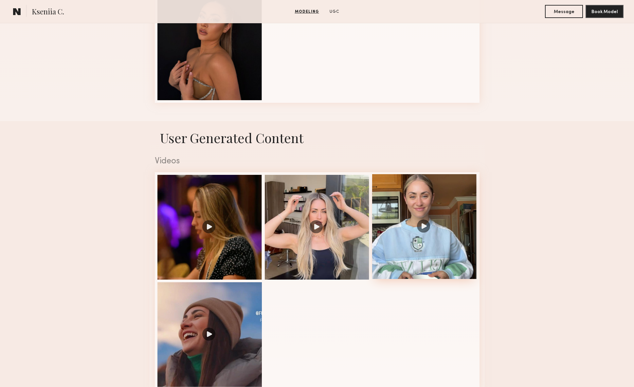
click at [426, 198] on div at bounding box center [424, 226] width 105 height 105
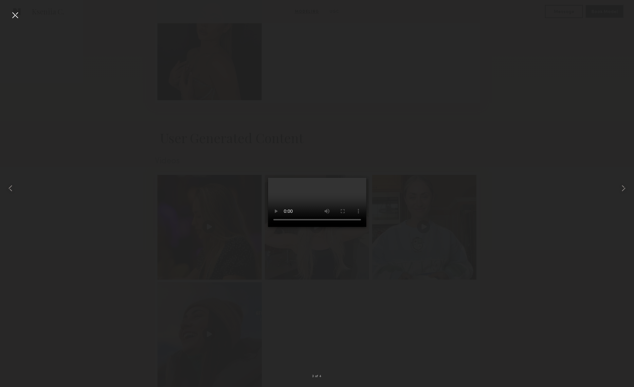
click at [13, 14] on div at bounding box center [15, 15] width 10 height 10
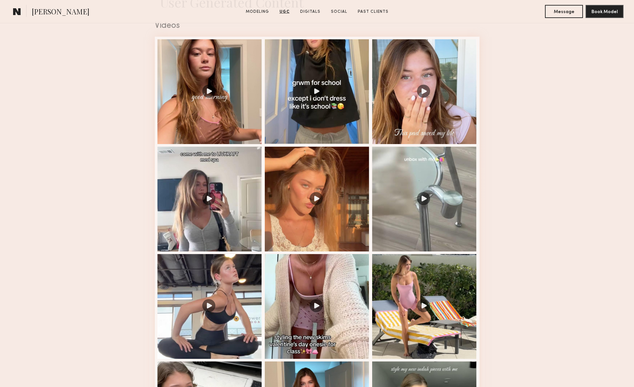
scroll to position [666, 0]
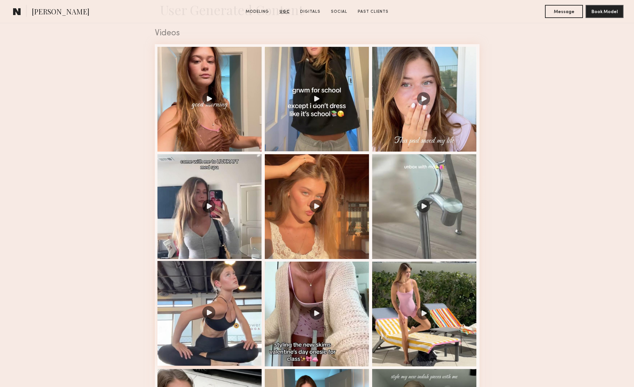
click at [210, 313] on div at bounding box center [209, 313] width 105 height 105
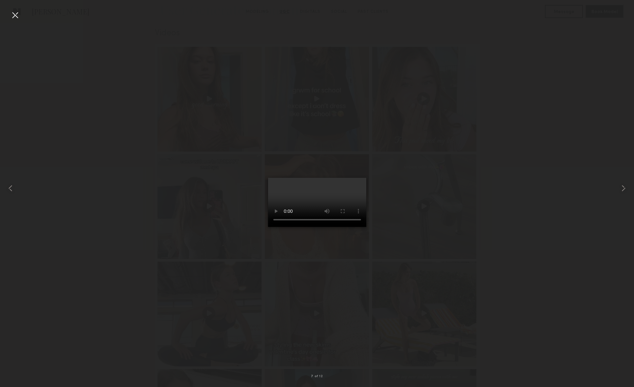
click at [10, 19] on div at bounding box center [15, 15] width 10 height 10
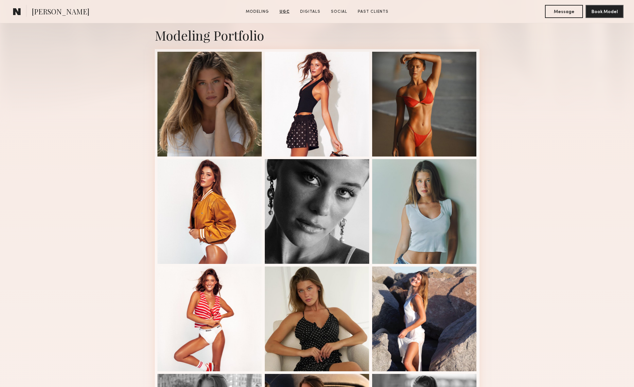
scroll to position [0, 0]
